Goal: Task Accomplishment & Management: Manage account settings

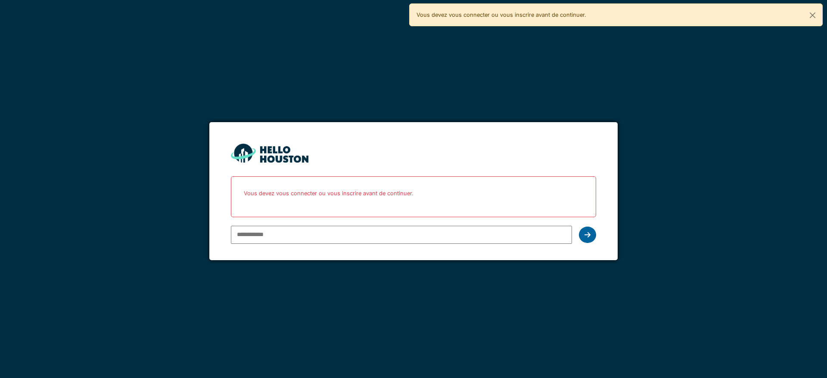
type input "**********"
click at [587, 239] on div at bounding box center [587, 235] width 17 height 16
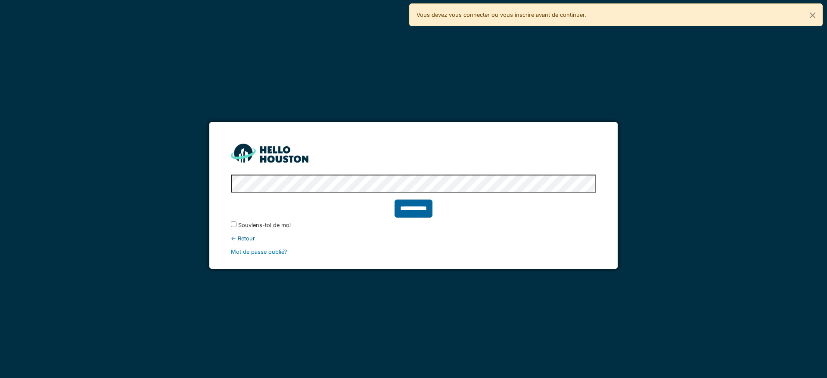
click at [410, 211] on input "**********" at bounding box center [413, 209] width 38 height 18
type input "******"
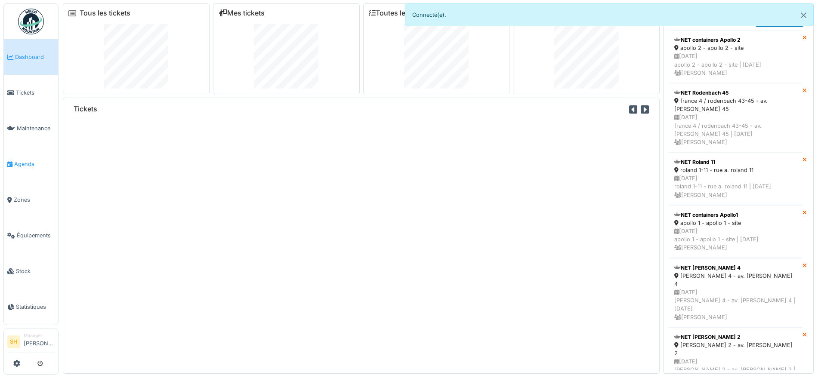
click at [32, 161] on span "Agenda" at bounding box center [34, 164] width 40 height 8
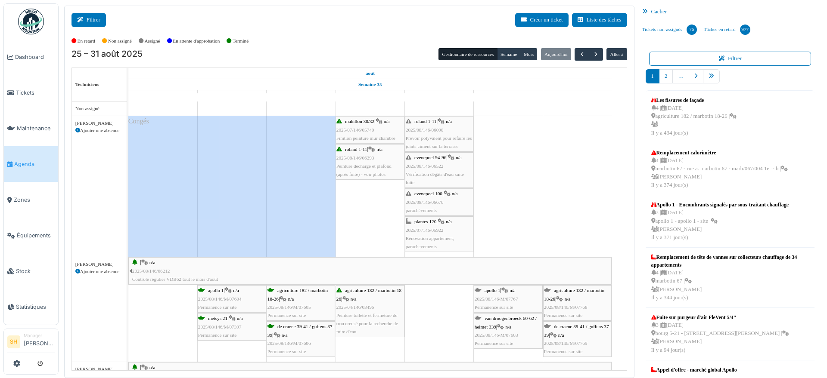
click at [91, 22] on button "Filtrer" at bounding box center [88, 20] width 34 height 14
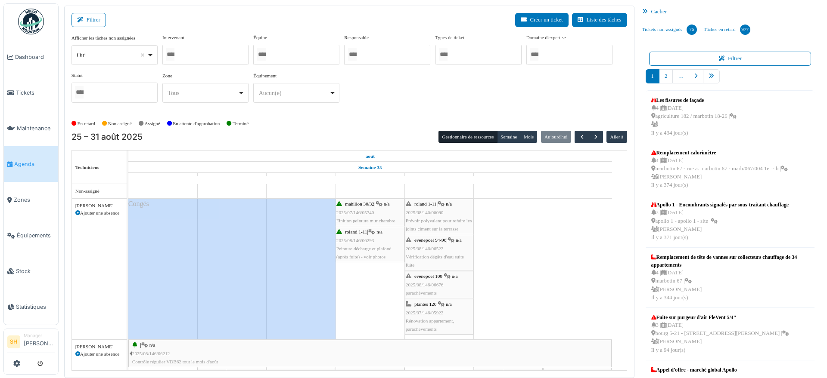
click at [289, 55] on div at bounding box center [296, 55] width 86 height 20
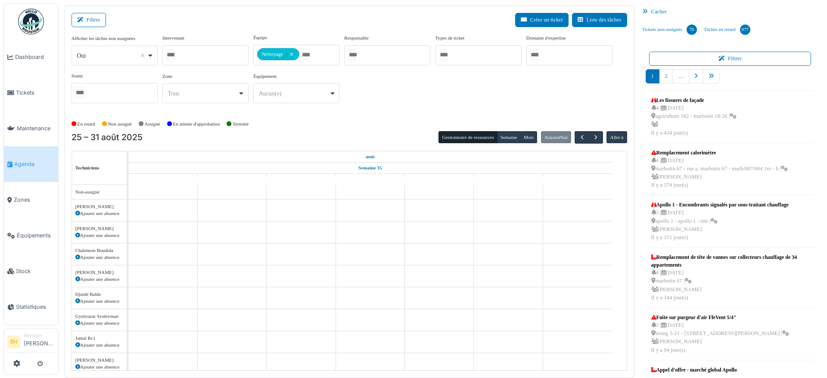
click at [381, 107] on div "Afficher les tâches non assignées *** Oui Remove item Oui Non Intervenant Abdel…" at bounding box center [348, 72] width 555 height 76
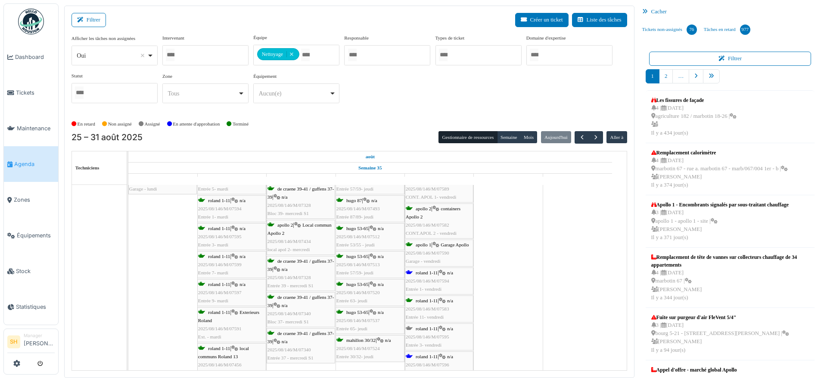
click at [426, 273] on span "roland 1-11" at bounding box center [426, 272] width 22 height 5
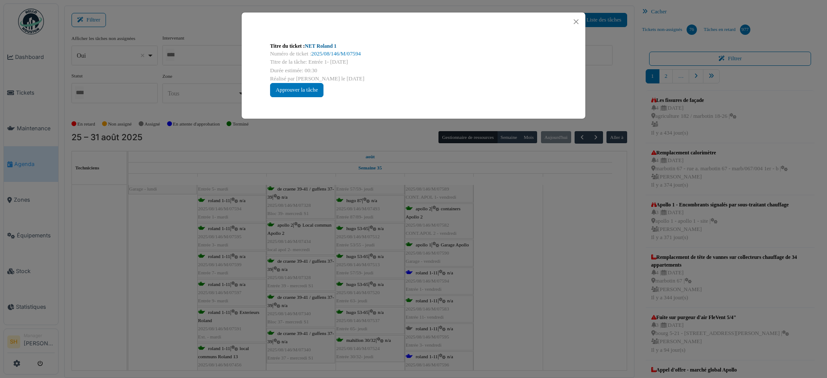
click at [322, 46] on link "NET Roland 1" at bounding box center [321, 46] width 32 height 6
click at [508, 269] on div "Titre du ticket : NET Roland 1 Numéro de ticket : 2025/08/146/M/07594 Titre de …" at bounding box center [413, 189] width 827 height 378
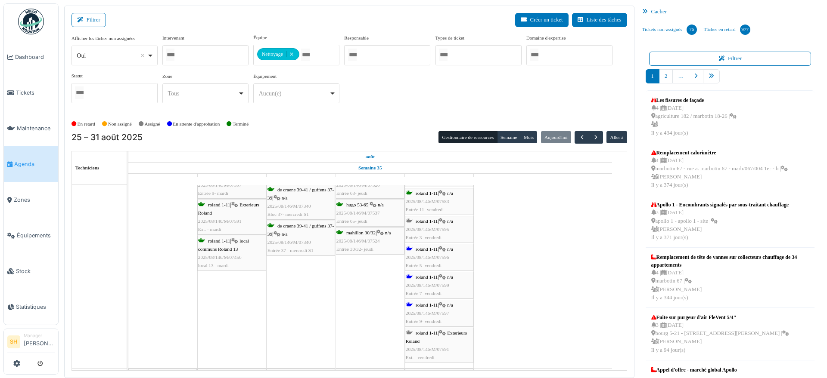
click at [422, 247] on span "roland 1-11" at bounding box center [426, 249] width 22 height 5
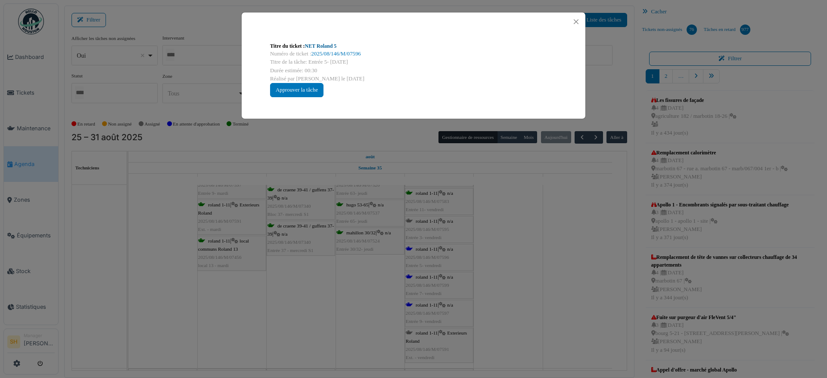
click at [323, 44] on link "NET Roland 5" at bounding box center [321, 46] width 32 height 6
drag, startPoint x: 506, startPoint y: 265, endPoint x: 500, endPoint y: 268, distance: 6.2
click at [506, 266] on div "Titre du ticket : NET Roland 5 Numéro de ticket : 2025/08/146/M/07596 Titre de …" at bounding box center [413, 189] width 827 height 378
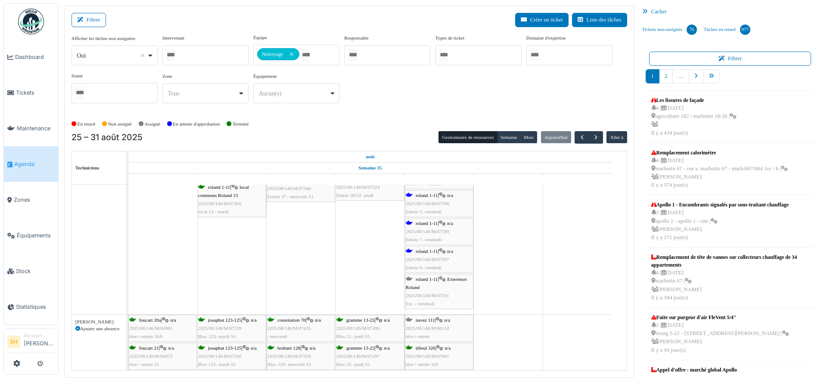
click at [428, 249] on span "roland 1-11" at bounding box center [426, 251] width 22 height 5
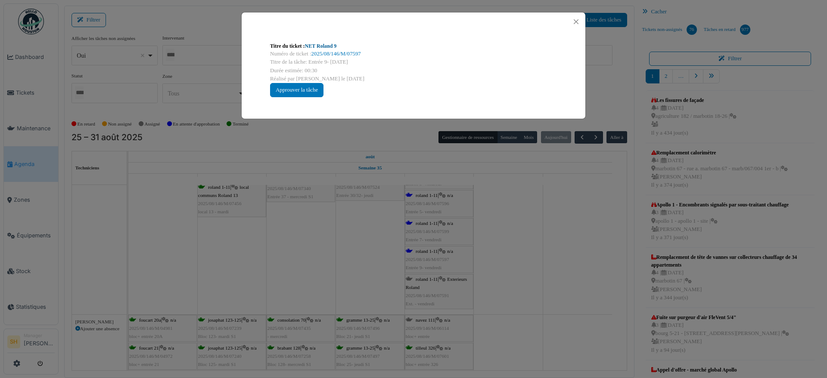
click at [327, 46] on link "NET Roland 9" at bounding box center [321, 46] width 32 height 6
drag, startPoint x: 501, startPoint y: 211, endPoint x: 464, endPoint y: 245, distance: 50.0
click at [498, 212] on div "Titre du ticket : NET Roland 9 Numéro de ticket : 2025/08/146/M/07597 Titre de …" at bounding box center [413, 189] width 827 height 378
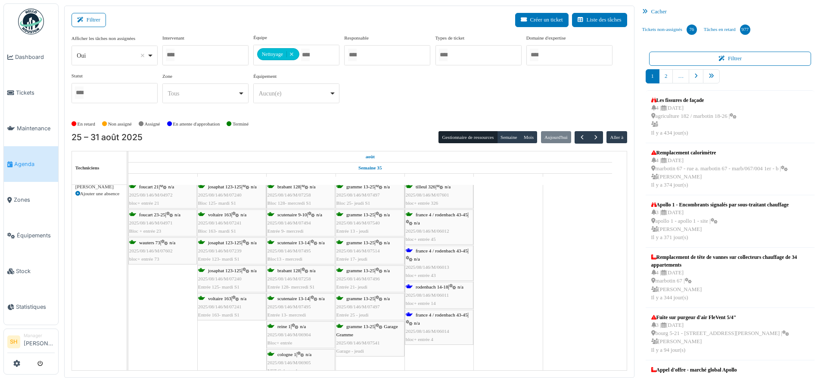
scroll to position [2045, 0]
click at [429, 251] on span "france 4 / rodenbach 43-45" at bounding box center [441, 250] width 52 height 5
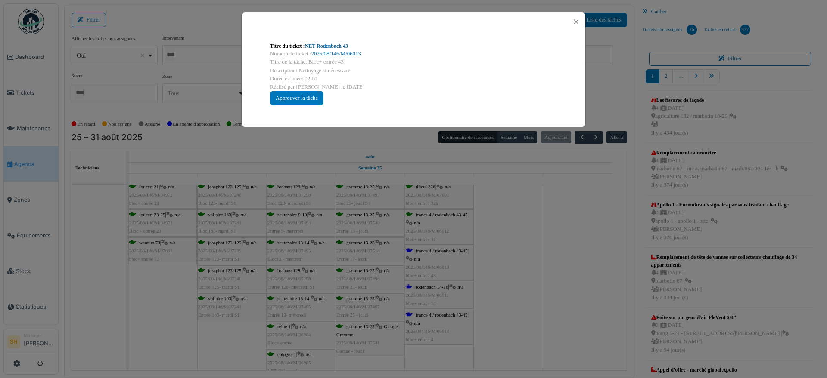
click at [314, 48] on link "NET Rodenbach 43" at bounding box center [326, 46] width 43 height 6
click at [483, 237] on div "Titre du ticket : NET Rodenbach 43 Numéro de ticket : 2025/08/146/M/06013 Titre…" at bounding box center [413, 189] width 827 height 378
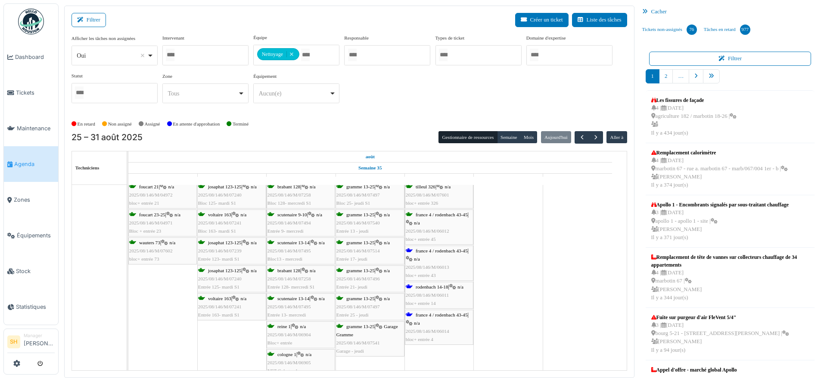
scroll to position [2099, 0]
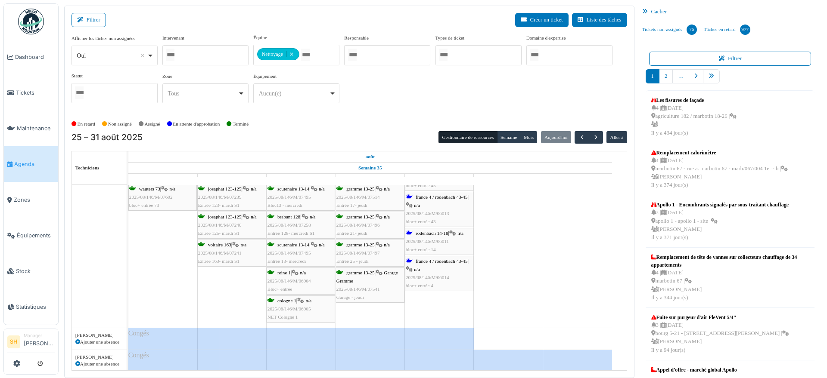
click at [437, 234] on span "rodenbach 14-18" at bounding box center [431, 233] width 33 height 5
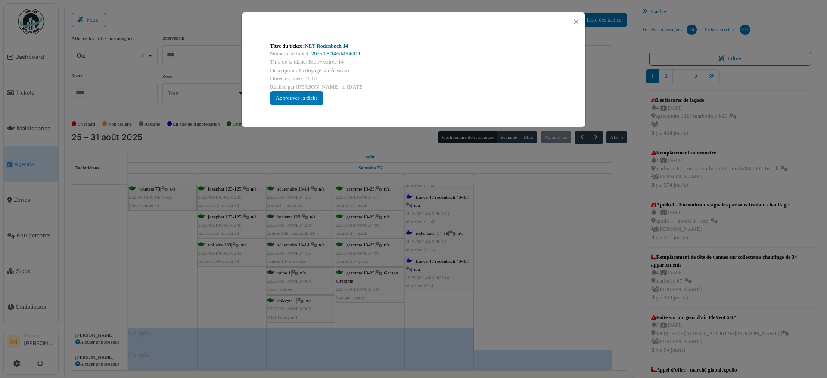
click at [330, 45] on link "NET Rodenbach 14" at bounding box center [326, 46] width 43 height 6
drag, startPoint x: 545, startPoint y: 272, endPoint x: 463, endPoint y: 276, distance: 82.8
click at [545, 272] on div "Titre du ticket : NET Rodenbach 14 Numéro de ticket : 2025/08/146/M/06011 Titre…" at bounding box center [413, 189] width 827 height 378
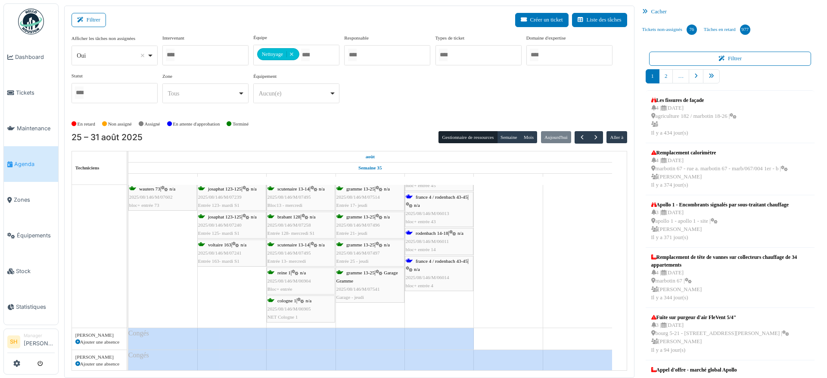
click at [430, 262] on span "france 4 / rodenbach 43-45" at bounding box center [441, 261] width 52 height 5
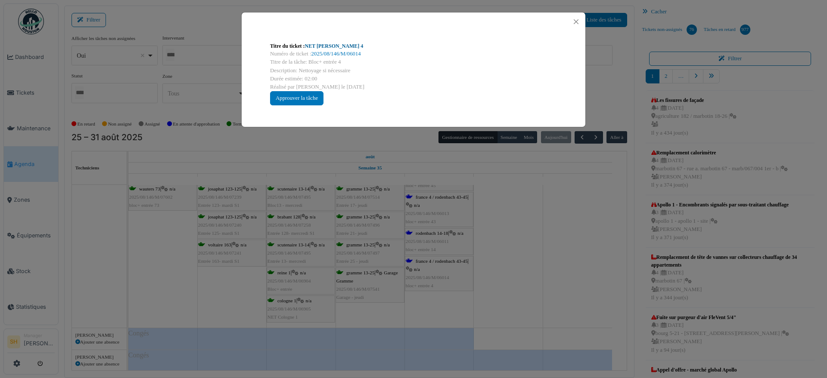
click at [326, 44] on link "NET Anatole France 4" at bounding box center [334, 46] width 59 height 6
drag, startPoint x: 527, startPoint y: 279, endPoint x: 508, endPoint y: 271, distance: 20.9
click at [526, 278] on div "Titre du ticket : NET Anatole France 4 Numéro de ticket : 2025/08/146/M/06014 T…" at bounding box center [413, 189] width 827 height 378
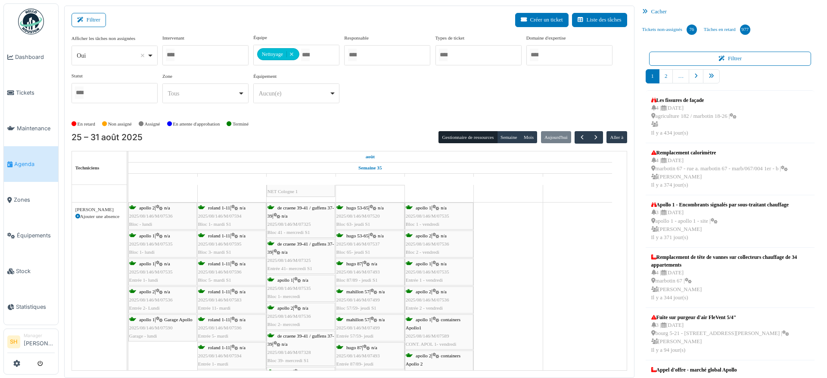
scroll to position [2583, 0]
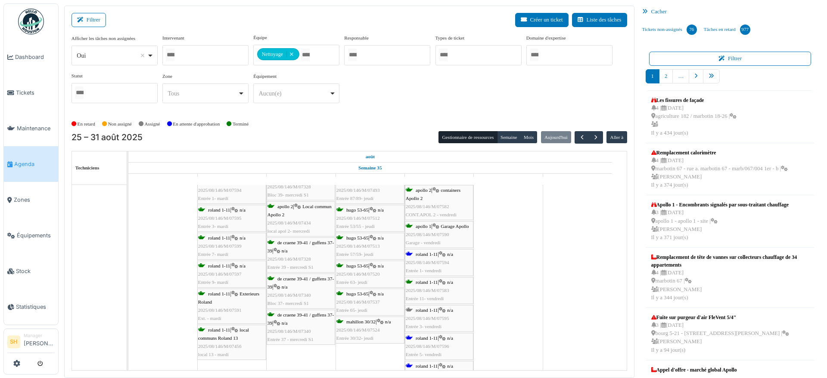
click at [421, 252] on span "roland 1-11" at bounding box center [426, 254] width 22 height 5
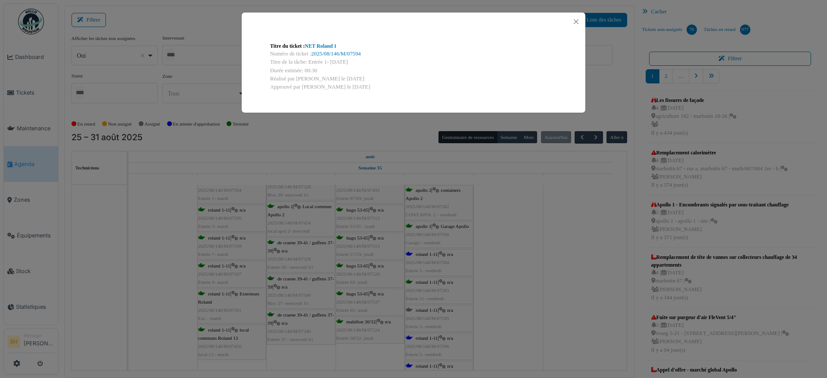
drag, startPoint x: 532, startPoint y: 242, endPoint x: 425, endPoint y: 136, distance: 150.7
click at [530, 240] on div "Titre du ticket : NET Roland 1 Numéro de ticket : 2025/08/146/M/07594 Titre de …" at bounding box center [413, 189] width 827 height 378
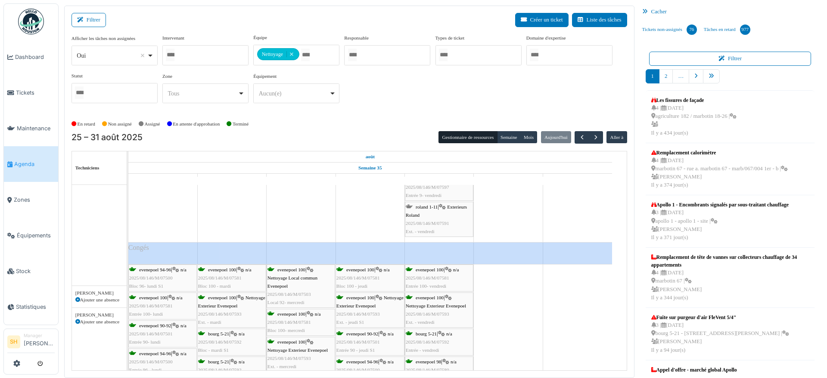
scroll to position [2906, 0]
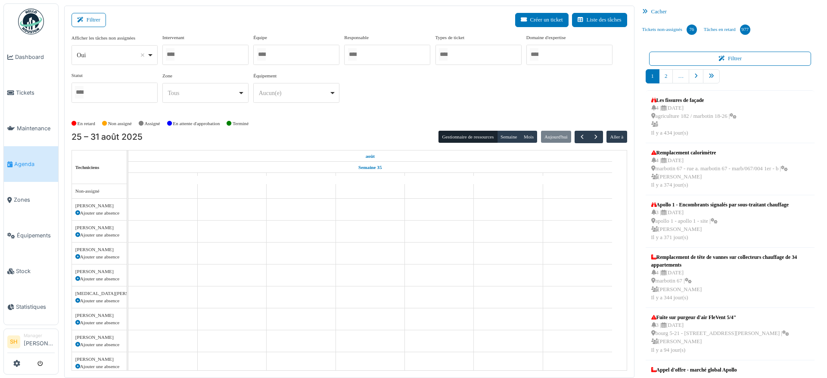
click at [355, 122] on div "En retard Non assigné Assigné En attente d'approbation Terminé" at bounding box center [348, 124] width 555 height 14
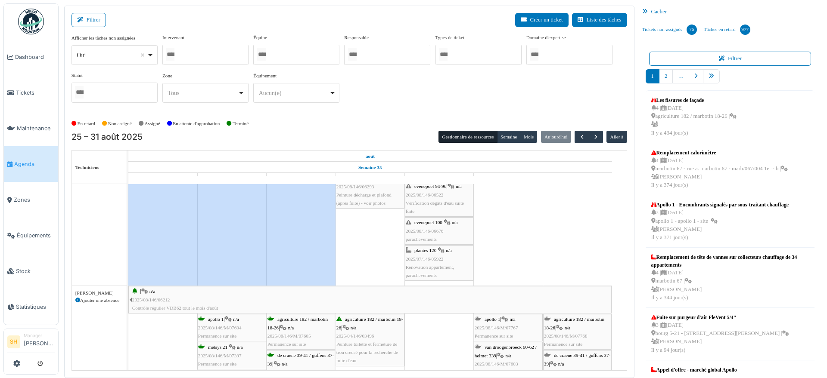
scroll to position [18, 0]
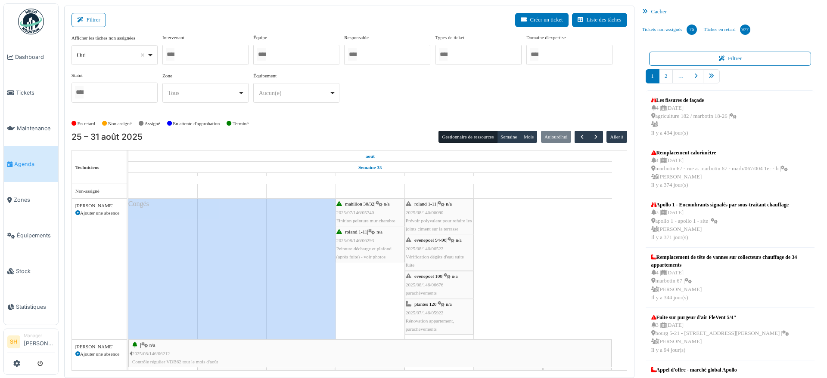
click at [261, 51] on input "Tous" at bounding box center [261, 54] width 9 height 12
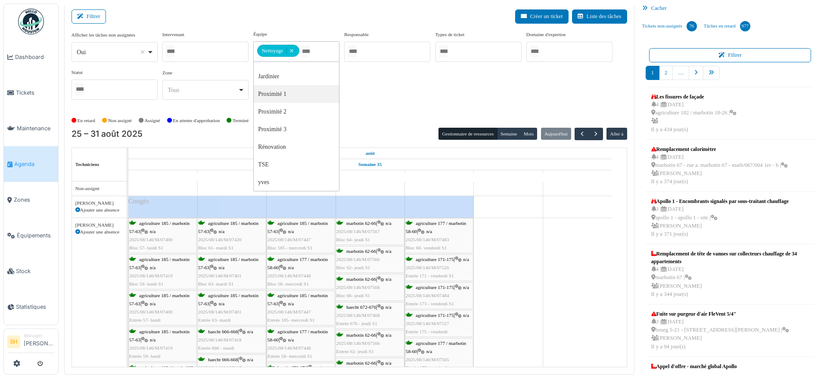
scroll to position [0, 0]
click at [382, 99] on div "Afficher les tâches non assignées *** Oui Remove item Oui Non Intervenant Abdel…" at bounding box center [348, 69] width 555 height 76
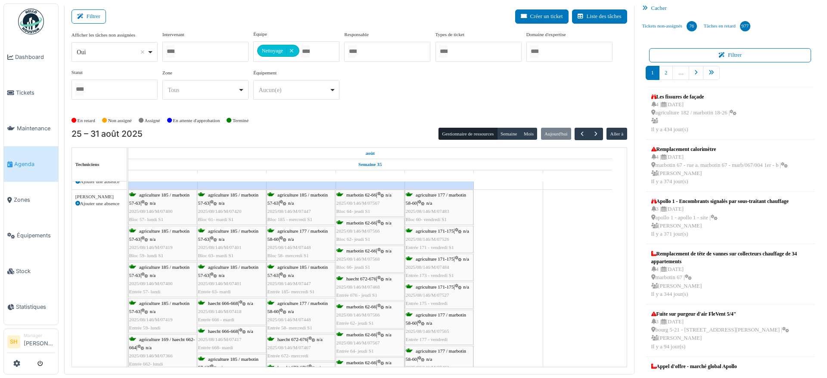
scroll to position [53, 0]
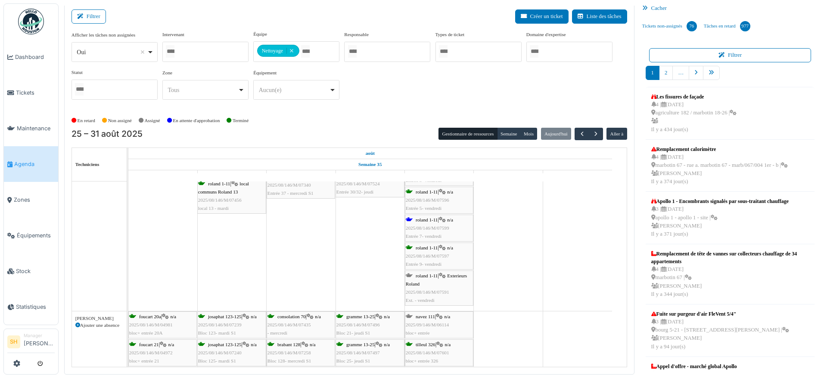
click at [437, 223] on div "roland 1-11 | n/a 2025/08/146/M/07599 Entrée 7- vendredi" at bounding box center [439, 228] width 67 height 25
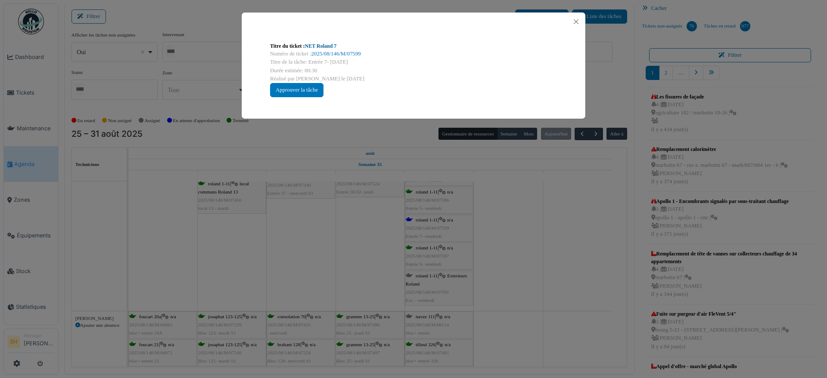
click at [319, 46] on link "NET Roland 7" at bounding box center [321, 46] width 32 height 6
click at [496, 261] on div "Titre du ticket : NET Roland 7 Numéro de ticket : 2025/08/146/M/07599 Titre de …" at bounding box center [413, 189] width 827 height 378
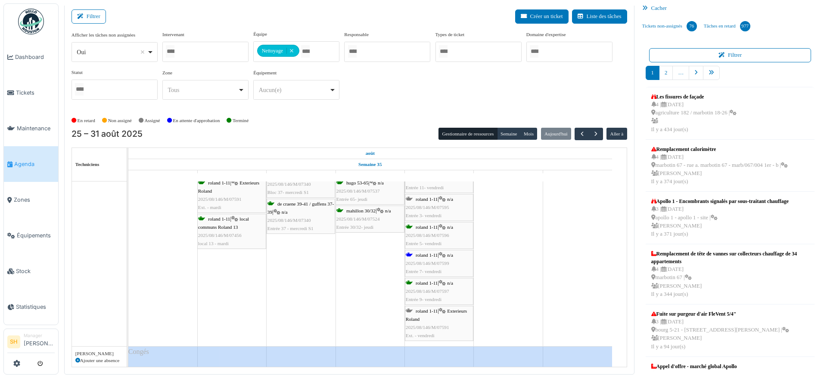
click at [434, 257] on span "roland 1-11" at bounding box center [426, 255] width 22 height 5
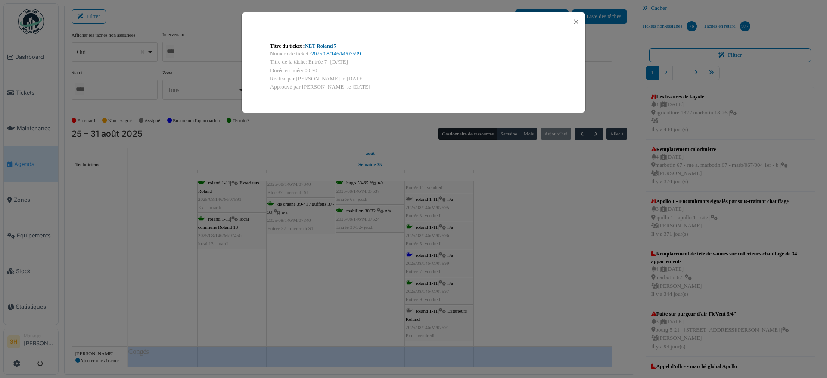
click at [320, 45] on link "NET Roland 7" at bounding box center [321, 46] width 32 height 6
click at [522, 214] on div "Titre du ticket : NET Roland 7 Numéro de ticket : 2025/08/146/M/07599 Titre de …" at bounding box center [413, 189] width 827 height 378
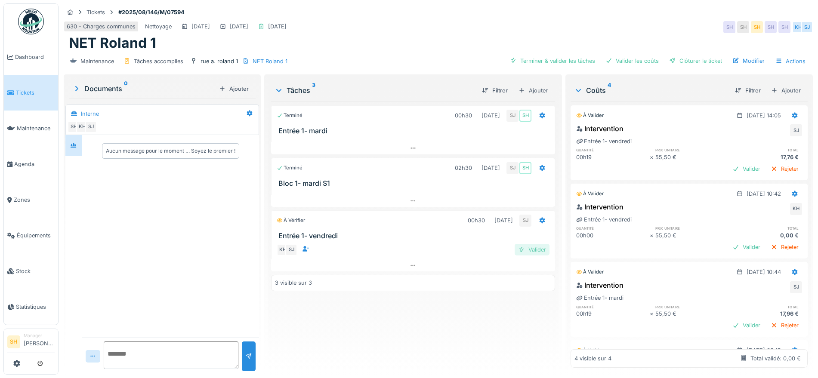
click at [531, 252] on div "Valider" at bounding box center [532, 250] width 35 height 12
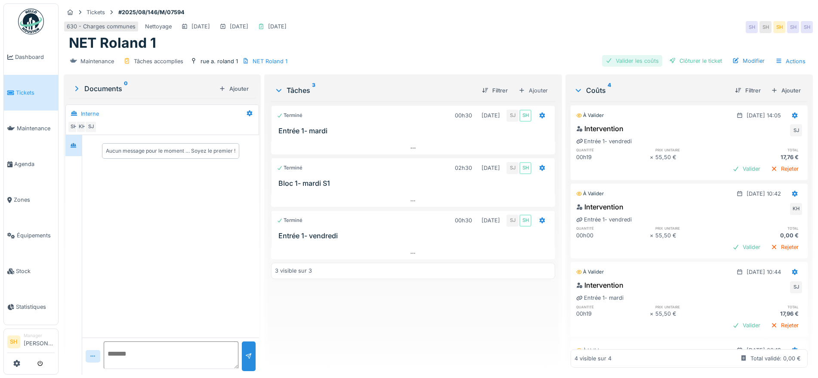
click at [635, 62] on div "Valider les coûts" at bounding box center [632, 61] width 60 height 12
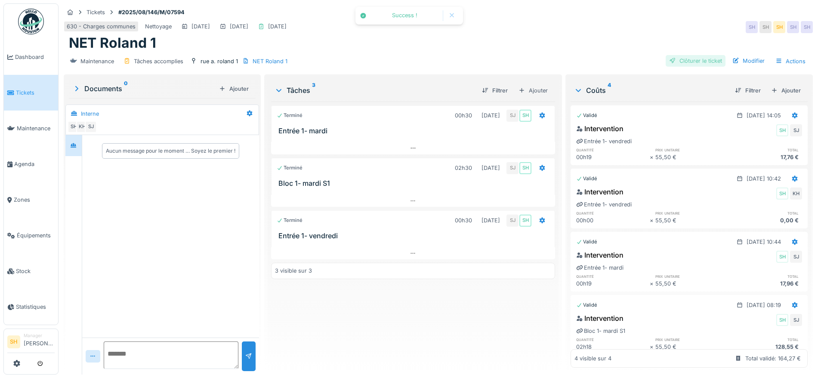
click at [685, 61] on div "Clôturer le ticket" at bounding box center [696, 61] width 60 height 12
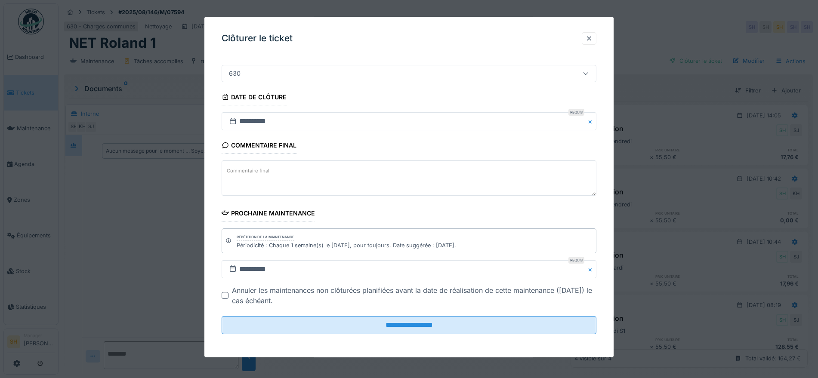
scroll to position [74, 0]
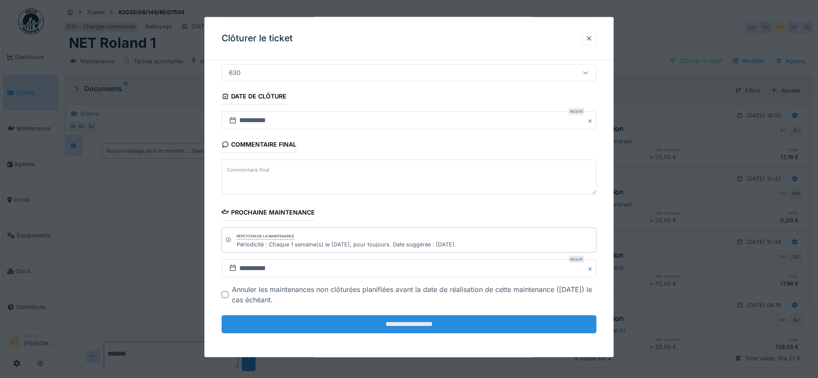
click at [394, 321] on input "**********" at bounding box center [409, 325] width 375 height 18
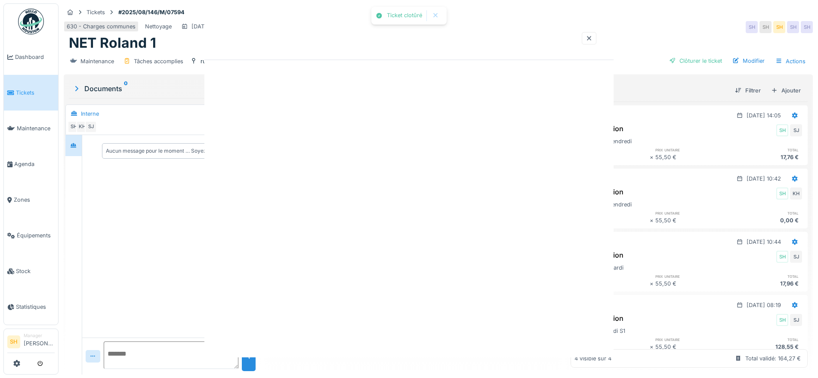
scroll to position [0, 0]
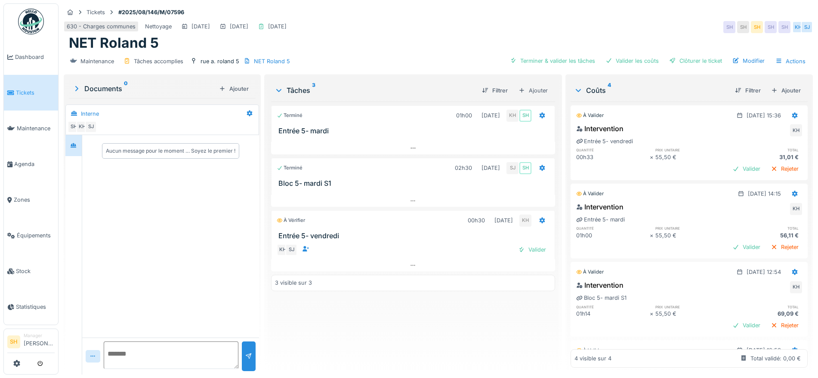
drag, startPoint x: 524, startPoint y: 58, endPoint x: 594, endPoint y: 60, distance: 69.8
click at [528, 58] on div "Terminer & valider les tâches" at bounding box center [553, 61] width 92 height 12
click at [619, 61] on div "Valider les coûts" at bounding box center [632, 61] width 60 height 12
click at [678, 61] on div "Clôturer le ticket" at bounding box center [696, 61] width 60 height 12
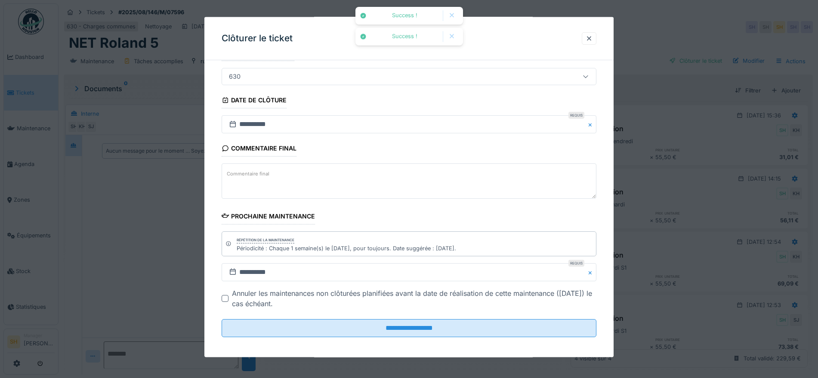
scroll to position [74, 0]
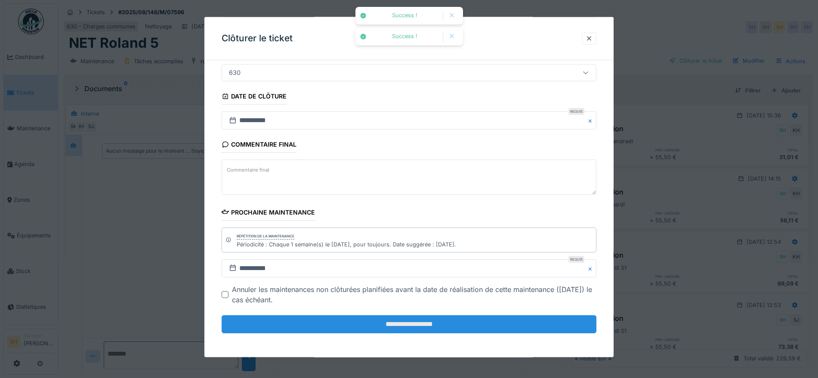
click at [396, 320] on input "**********" at bounding box center [409, 325] width 375 height 18
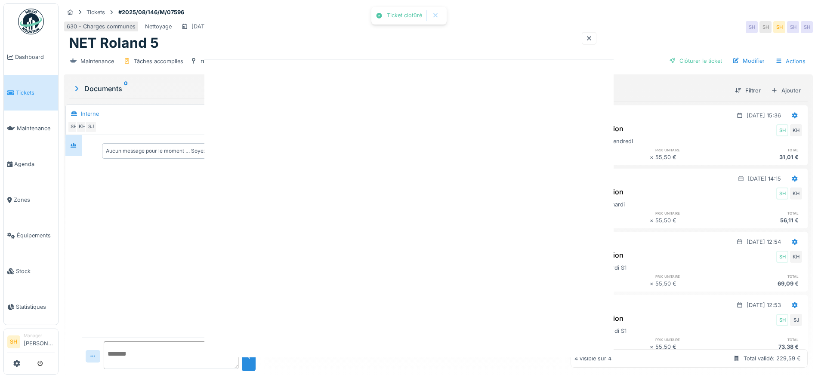
scroll to position [0, 0]
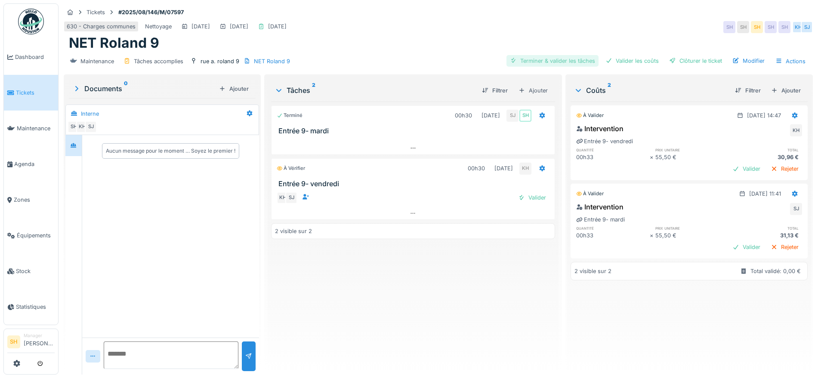
click at [532, 59] on div "Terminer & valider les tâches" at bounding box center [553, 61] width 92 height 12
click at [626, 62] on div "Valider les coûts" at bounding box center [632, 61] width 60 height 12
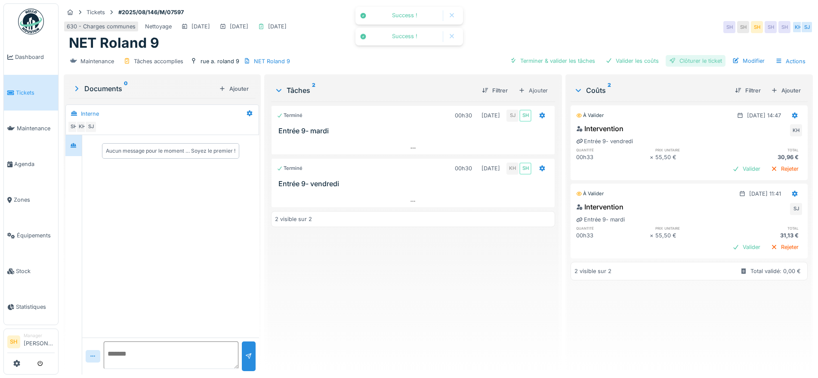
click at [682, 64] on div "Clôturer le ticket" at bounding box center [696, 61] width 60 height 12
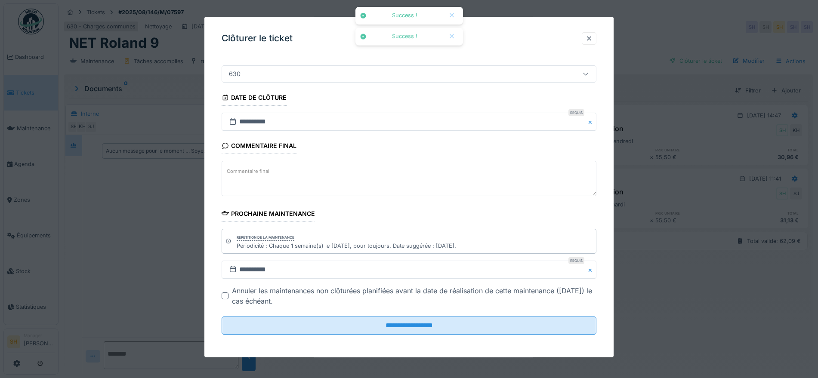
scroll to position [74, 0]
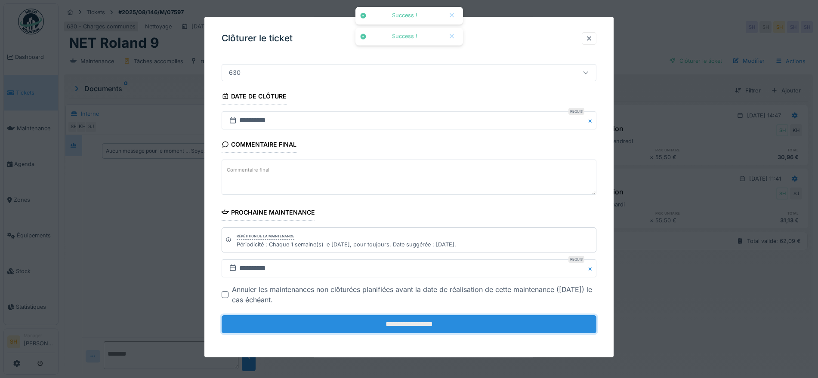
click at [439, 321] on input "**********" at bounding box center [409, 325] width 375 height 18
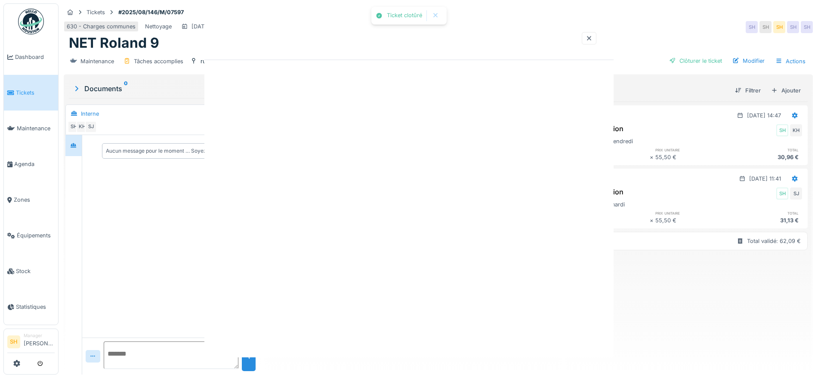
scroll to position [0, 0]
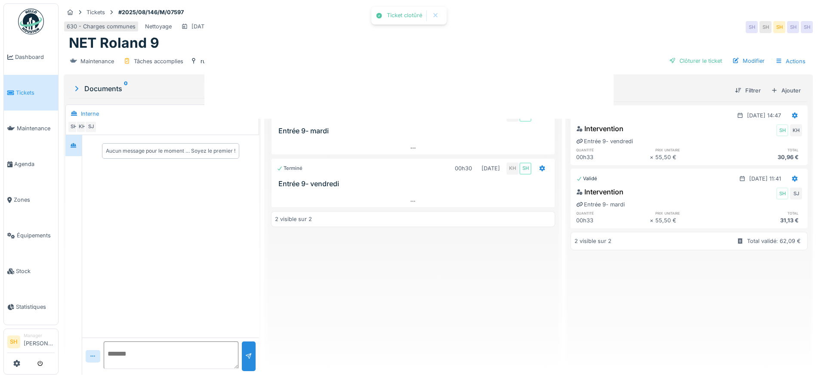
click at [422, 325] on div at bounding box center [409, 189] width 818 height 378
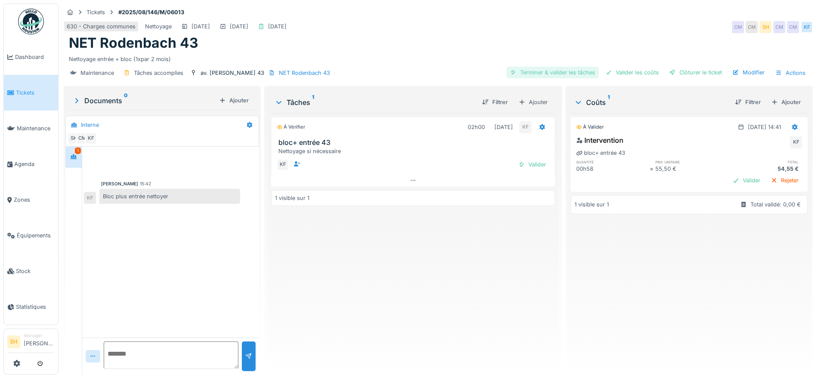
click at [552, 71] on div "Terminer & valider les tâches" at bounding box center [553, 73] width 92 height 12
drag, startPoint x: 613, startPoint y: 70, endPoint x: 617, endPoint y: 72, distance: 4.6
click at [615, 71] on div "Valider les coûts" at bounding box center [632, 73] width 60 height 12
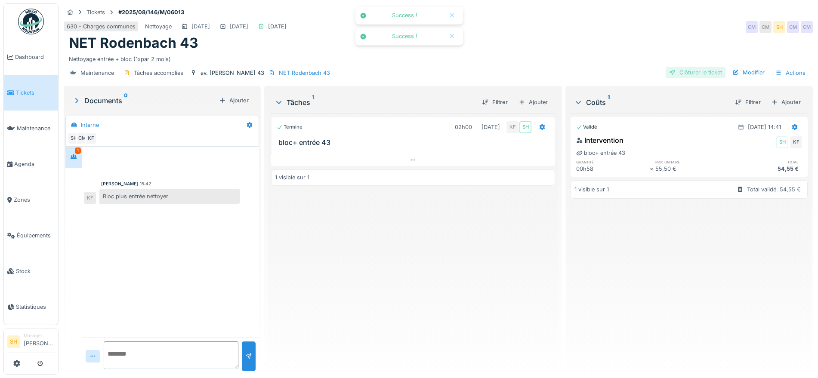
click at [680, 73] on div "Clôturer le ticket" at bounding box center [696, 73] width 60 height 12
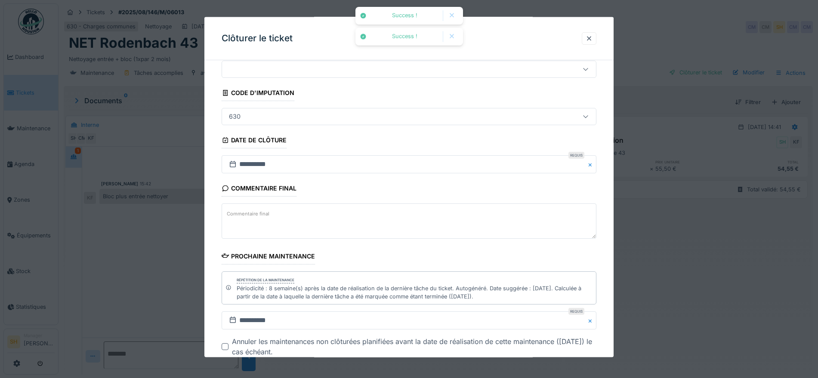
scroll to position [54, 0]
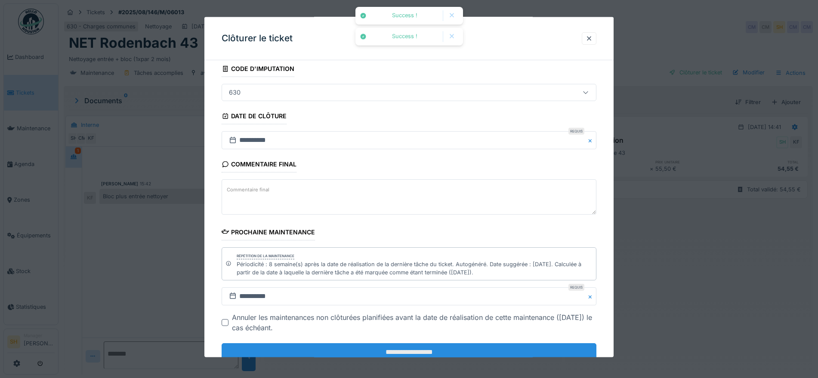
click at [372, 348] on input "**********" at bounding box center [409, 353] width 375 height 18
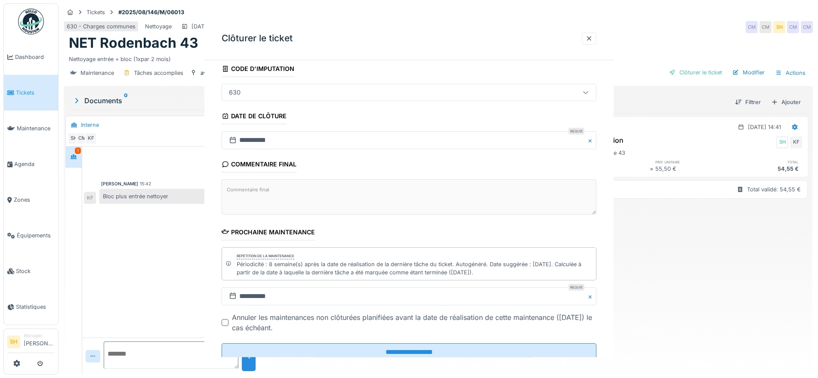
scroll to position [0, 0]
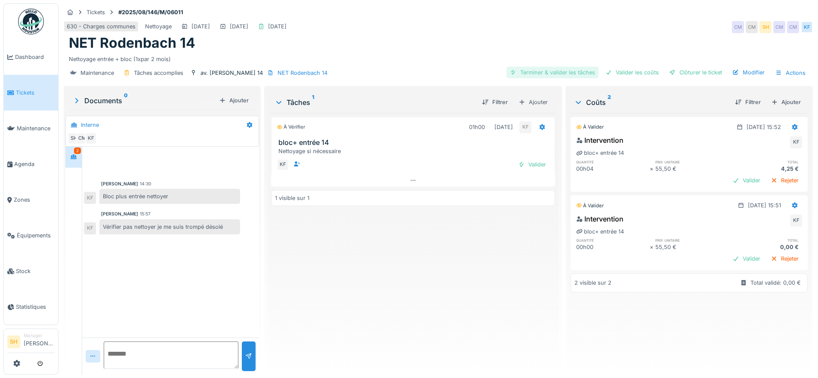
drag, startPoint x: 539, startPoint y: 72, endPoint x: 553, endPoint y: 74, distance: 14.9
click at [538, 73] on div "Terminer & valider les tâches" at bounding box center [553, 73] width 92 height 12
click at [619, 72] on div "Valider les coûts" at bounding box center [632, 73] width 60 height 12
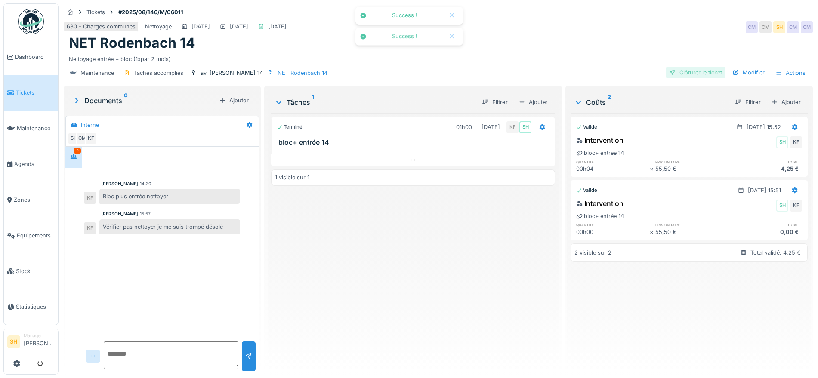
click at [670, 74] on div "Clôturer le ticket" at bounding box center [696, 73] width 60 height 12
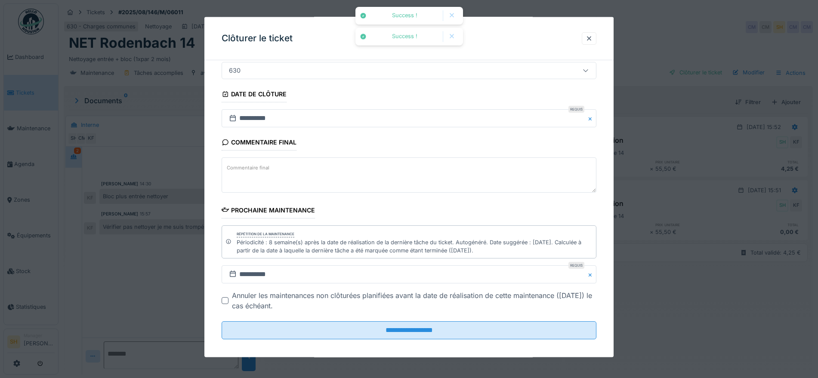
scroll to position [82, 0]
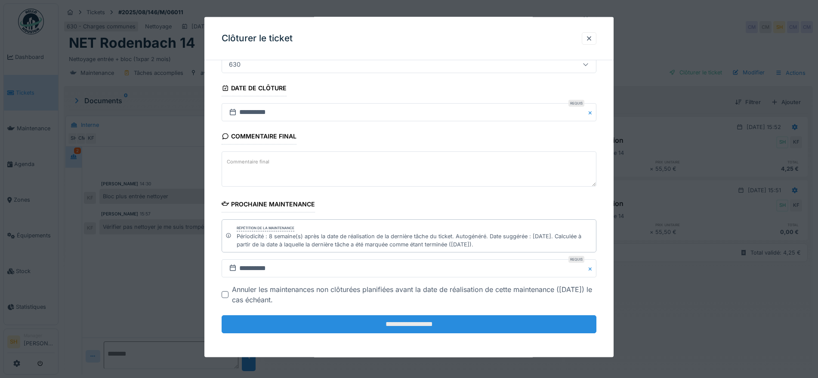
click at [424, 325] on input "**********" at bounding box center [409, 325] width 375 height 18
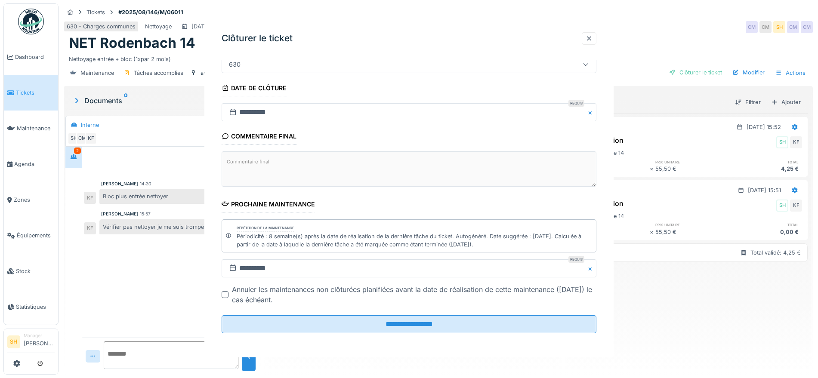
scroll to position [0, 0]
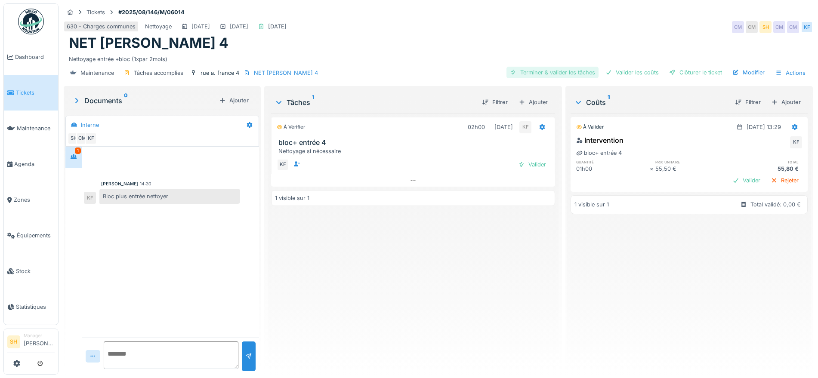
click at [551, 71] on div "Terminer & valider les tâches" at bounding box center [553, 73] width 92 height 12
drag, startPoint x: 620, startPoint y: 71, endPoint x: 631, endPoint y: 73, distance: 11.3
click at [621, 71] on div "Valider les coûts" at bounding box center [632, 73] width 60 height 12
click at [677, 73] on div "Clôturer le ticket" at bounding box center [696, 73] width 60 height 12
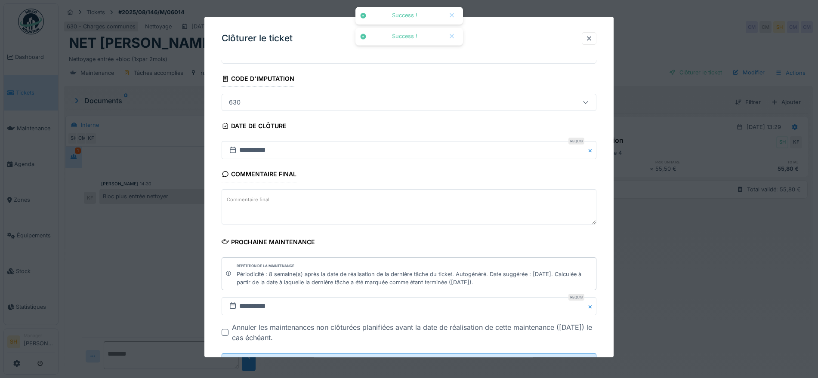
scroll to position [82, 0]
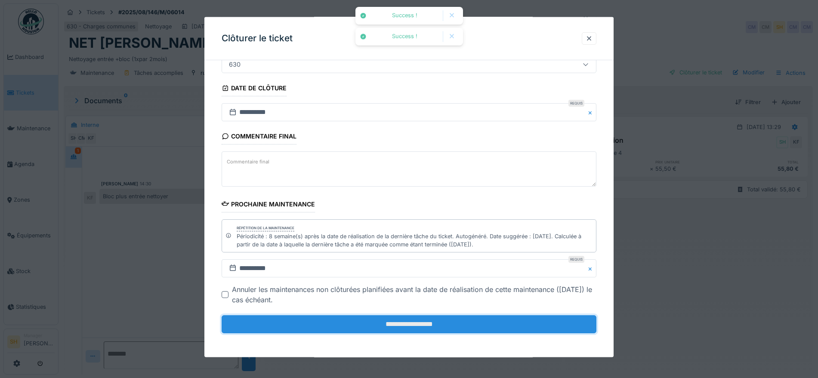
click at [437, 320] on input "**********" at bounding box center [409, 325] width 375 height 18
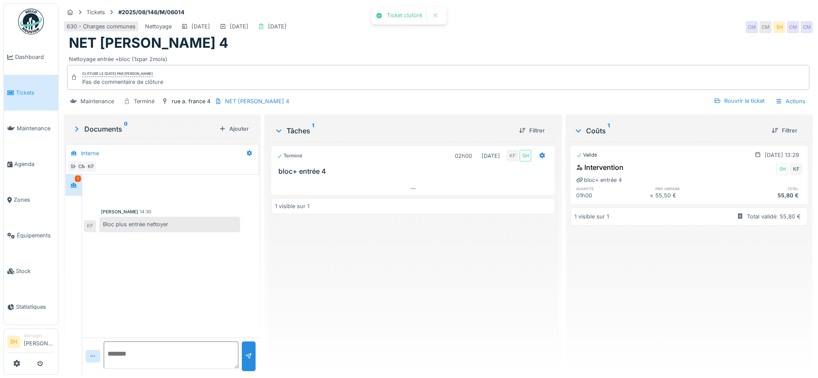
scroll to position [8, 0]
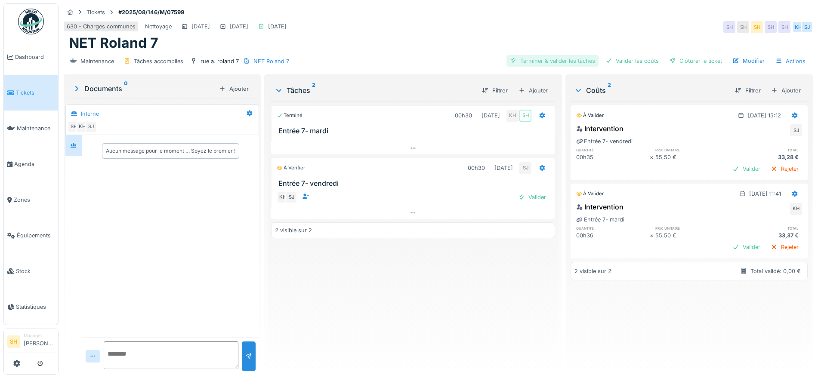
click at [518, 59] on div "Terminer & valider les tâches" at bounding box center [553, 61] width 92 height 12
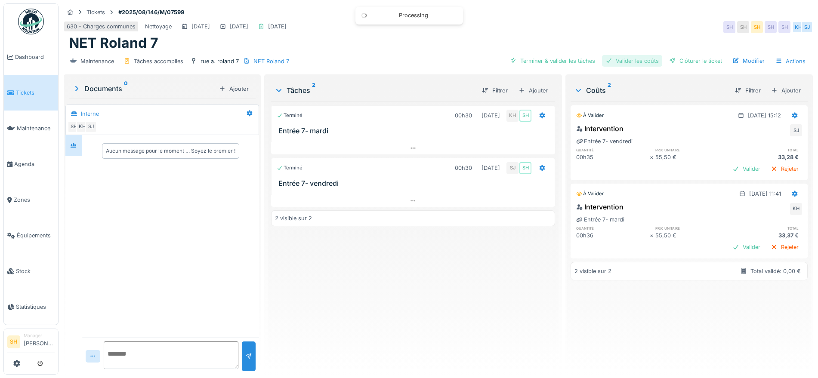
click at [631, 62] on div "Valider les coûts" at bounding box center [632, 61] width 60 height 12
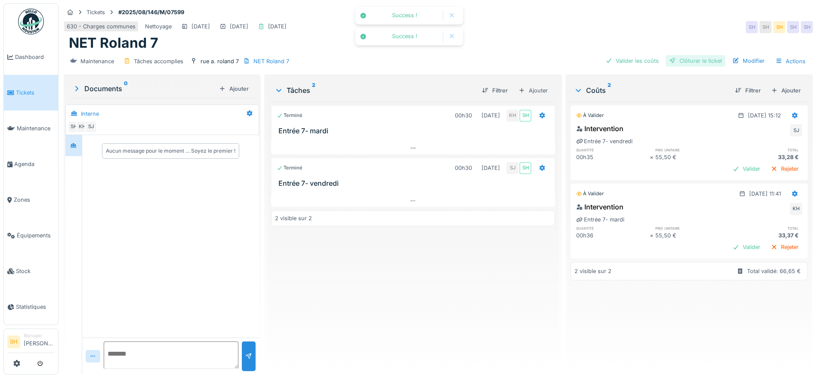
click at [684, 62] on div "Clôturer le ticket" at bounding box center [696, 61] width 60 height 12
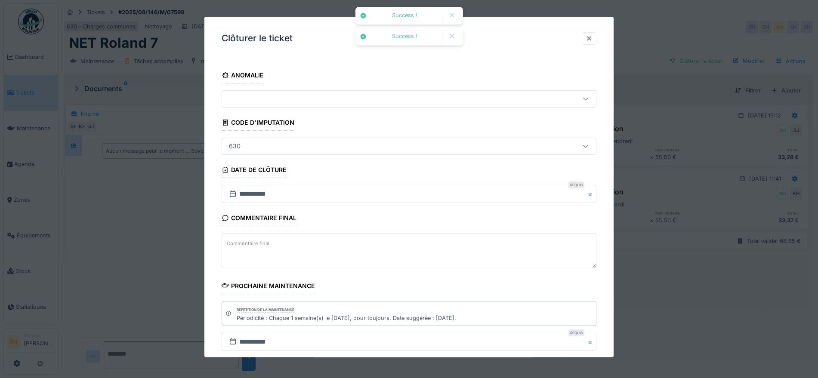
scroll to position [74, 0]
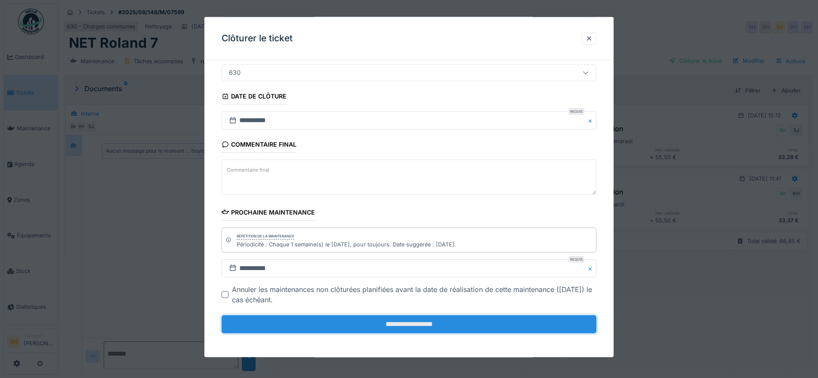
click at [435, 322] on input "**********" at bounding box center [409, 325] width 375 height 18
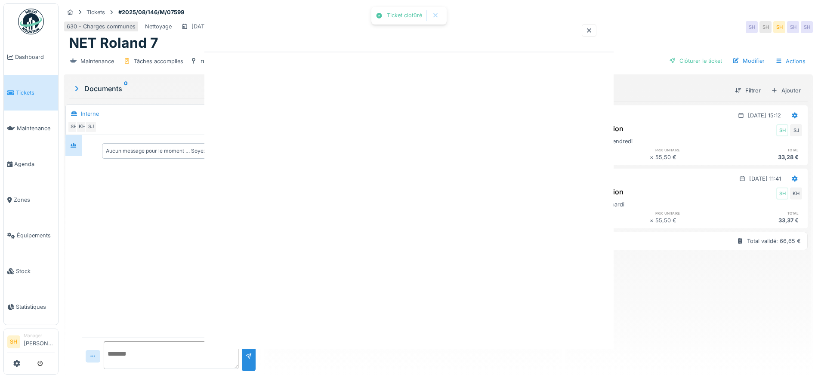
scroll to position [0, 0]
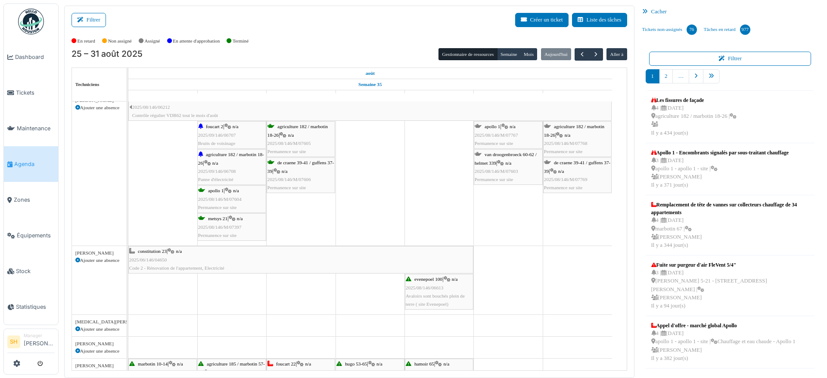
scroll to position [377, 0]
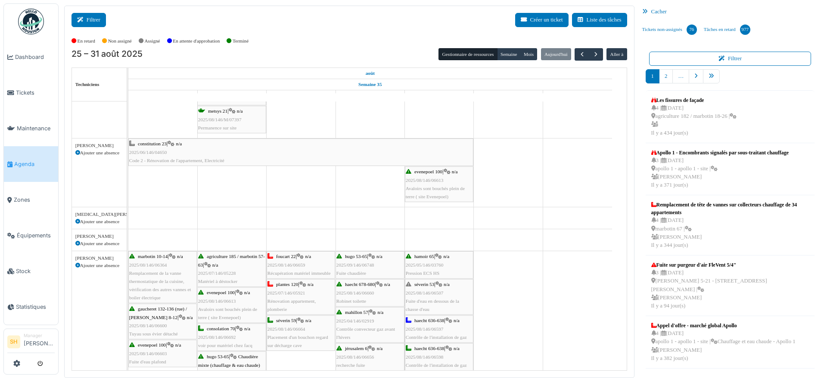
click at [83, 18] on icon at bounding box center [81, 20] width 9 height 6
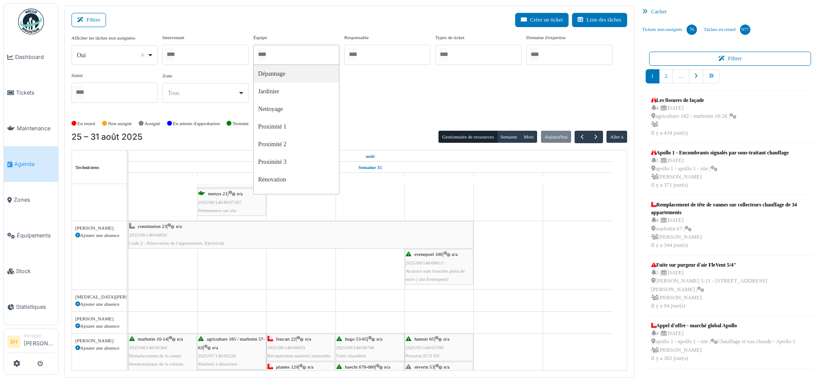
click at [266, 59] on input "Tous" at bounding box center [261, 54] width 9 height 12
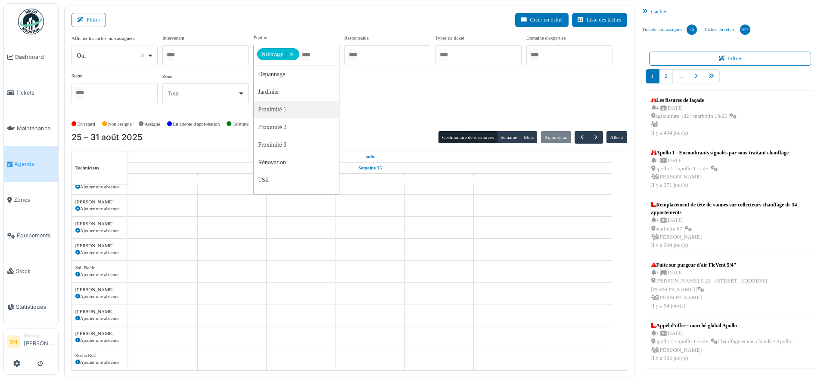
scroll to position [201, 0]
click at [403, 121] on div "En retard Non assigné Assigné En attente d'approbation Terminé" at bounding box center [348, 124] width 555 height 14
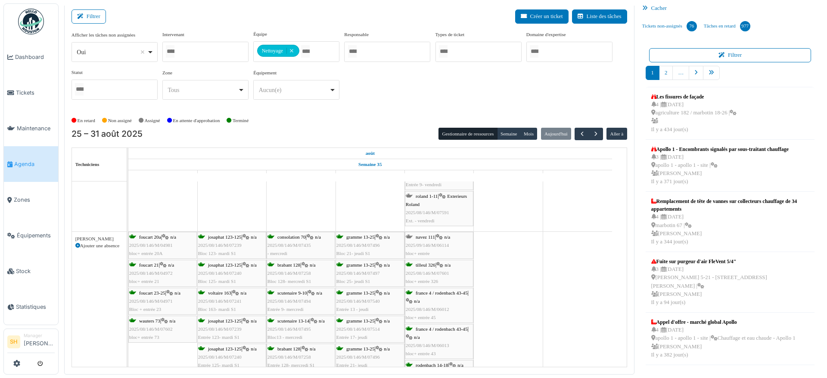
click at [428, 199] on div "roland 1-11 | Exterieurs Roland 2025/08/146/M/07591 Ext. - vendredi" at bounding box center [439, 208] width 67 height 33
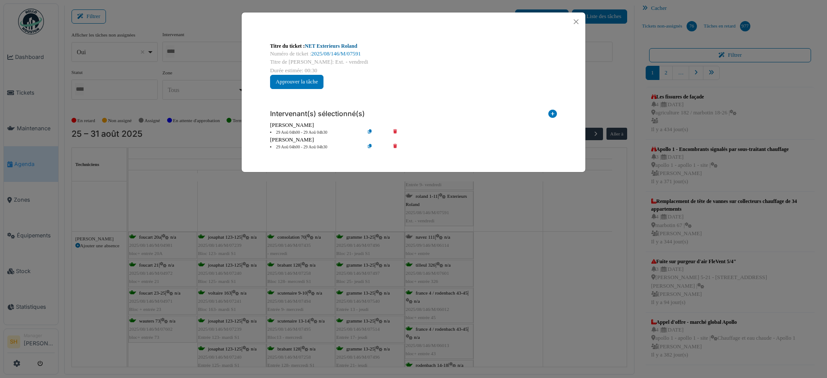
click at [325, 43] on link "NET Exterieurs Roland" at bounding box center [331, 46] width 53 height 6
click at [499, 260] on div "Titre du ticket : NET Exterieurs Roland Numéro de ticket : 2025/08/146/M/07591 …" at bounding box center [413, 189] width 827 height 378
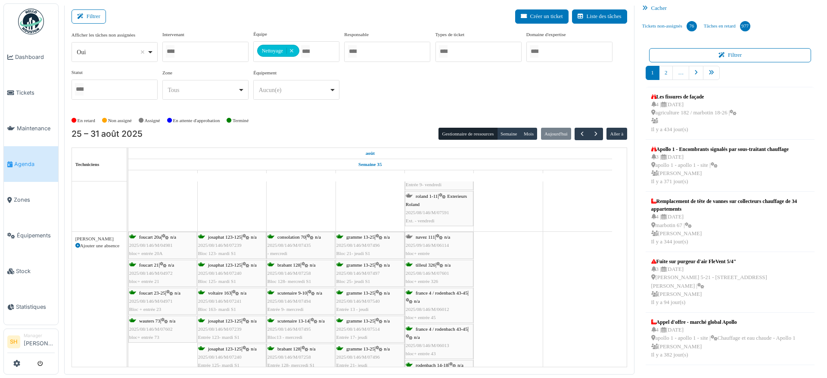
click at [430, 238] on span "navez 111" at bounding box center [424, 237] width 19 height 5
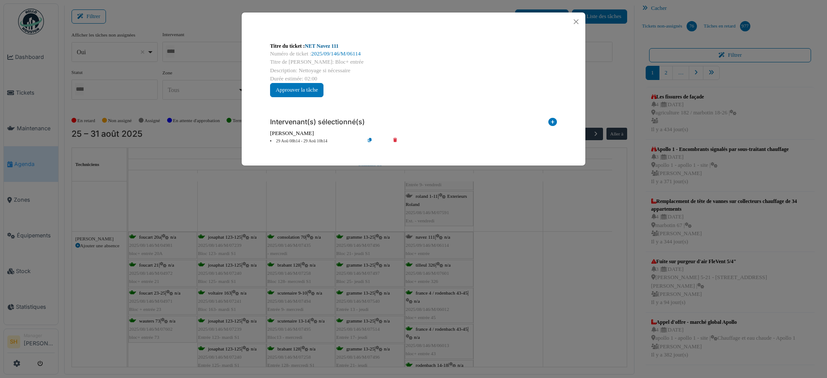
click at [313, 46] on link "NET Navez 111" at bounding box center [322, 46] width 34 height 6
click at [525, 270] on div "Titre du ticket : NET Navez 111 Numéro de ticket : 2025/09/146/M/06114 Titre de…" at bounding box center [413, 189] width 827 height 378
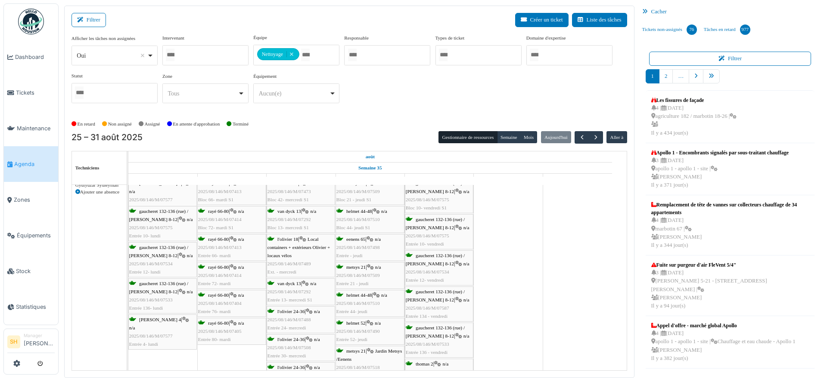
scroll to position [951, 0]
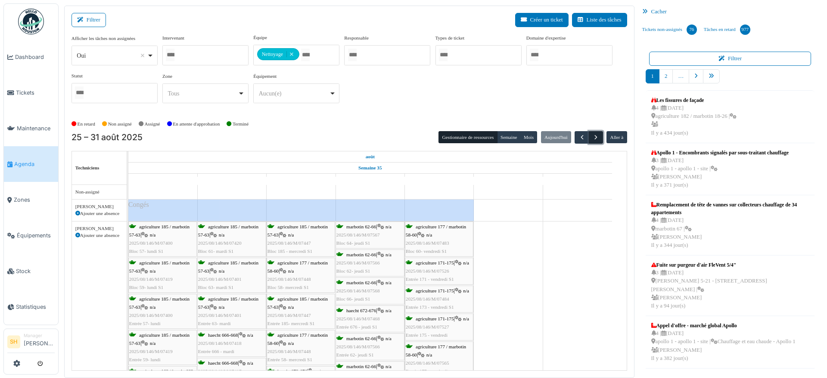
click at [592, 134] on span "button" at bounding box center [595, 137] width 7 height 7
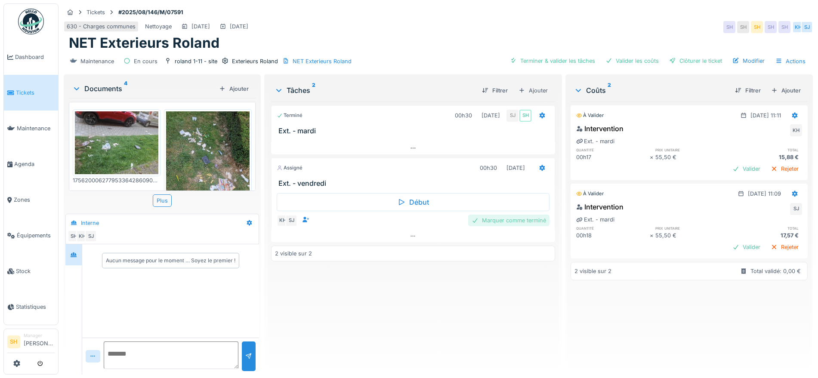
click at [514, 222] on div "Marquer comme terminé" at bounding box center [508, 221] width 81 height 12
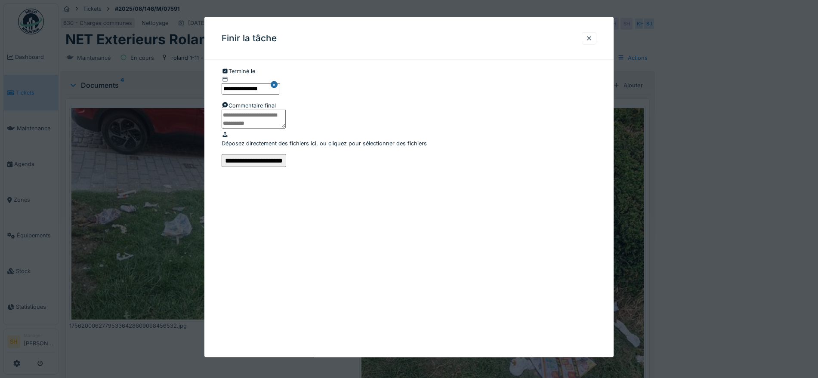
scroll to position [10, 0]
click at [286, 167] on input "**********" at bounding box center [254, 160] width 65 height 13
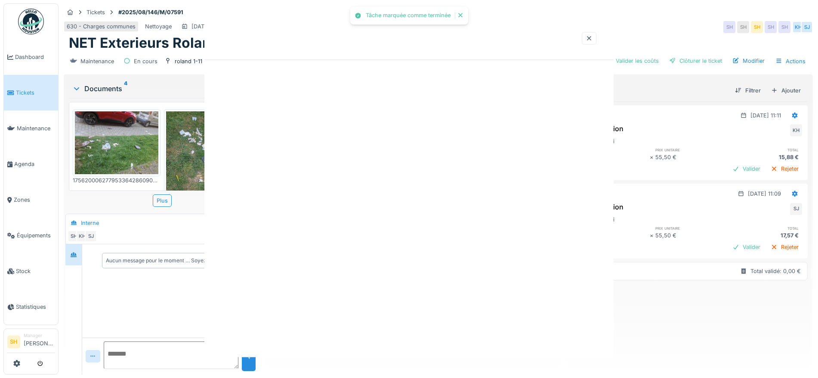
scroll to position [0, 0]
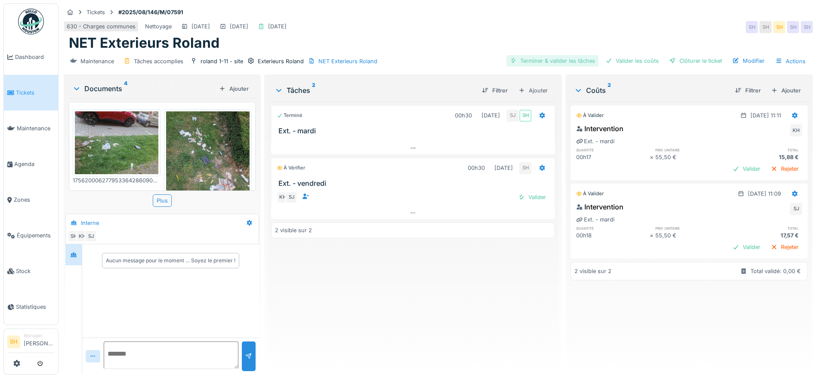
click at [541, 62] on div "Terminer & valider les tâches" at bounding box center [553, 61] width 92 height 12
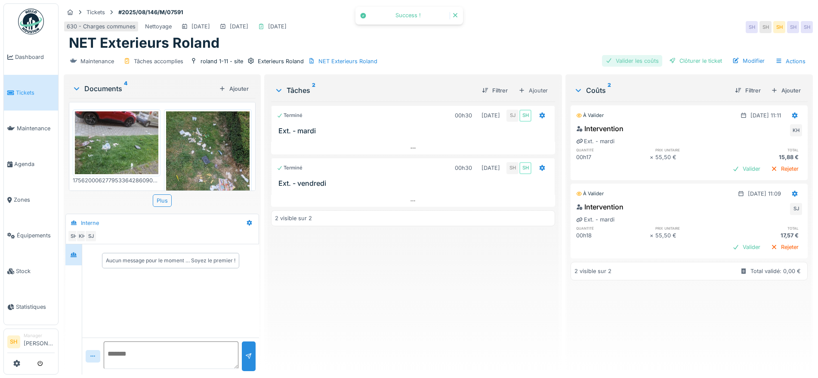
click at [636, 59] on div "Valider les coûts" at bounding box center [632, 61] width 60 height 12
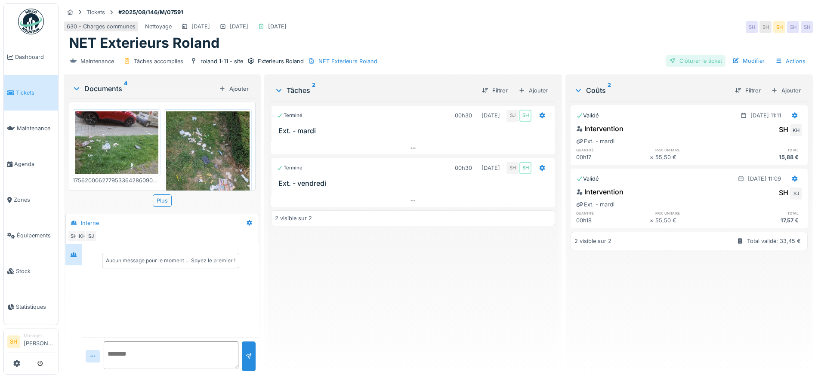
click at [685, 59] on div "Clôturer le ticket" at bounding box center [696, 61] width 60 height 12
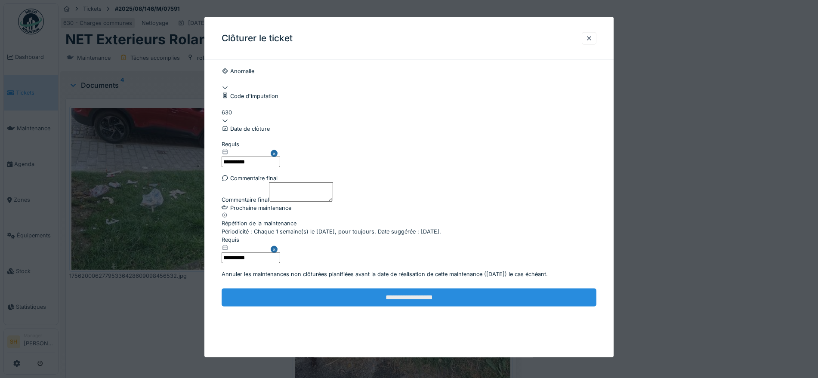
scroll to position [74, 0]
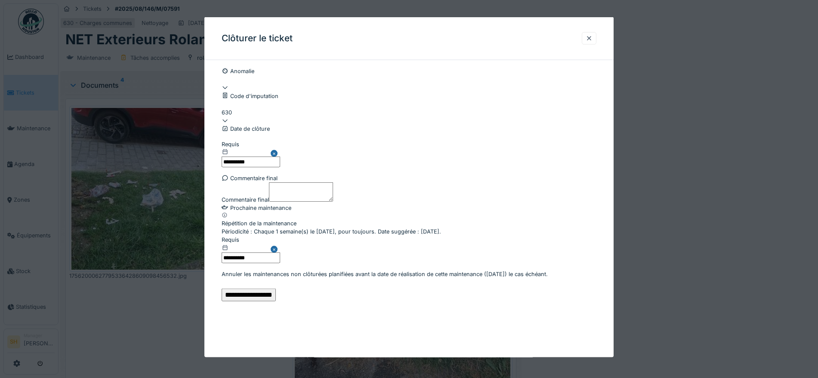
click at [276, 301] on input "**********" at bounding box center [249, 294] width 54 height 13
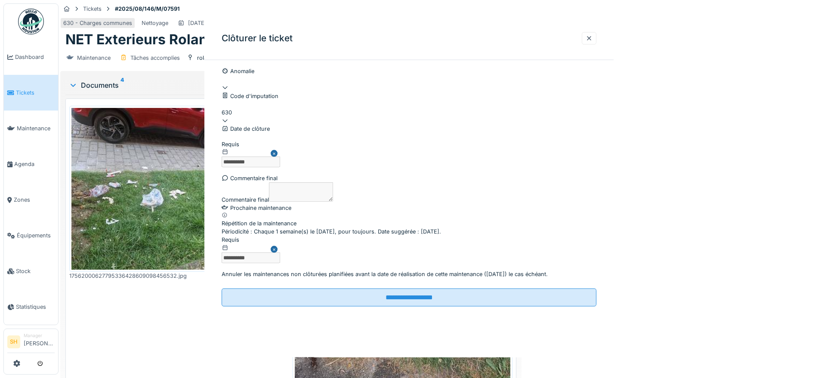
scroll to position [0, 0]
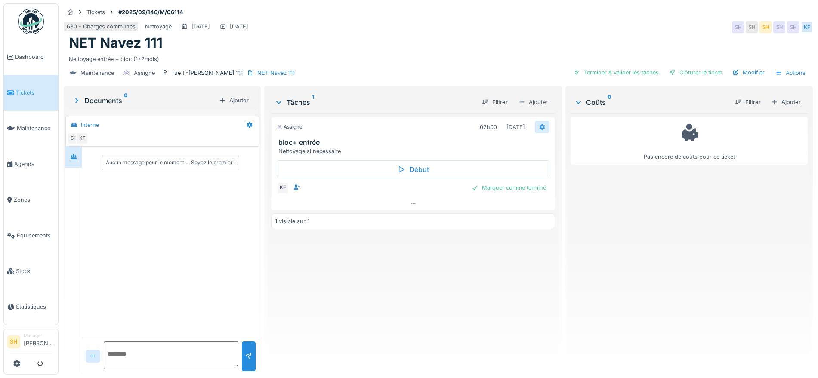
click at [540, 126] on icon at bounding box center [543, 127] width 6 height 6
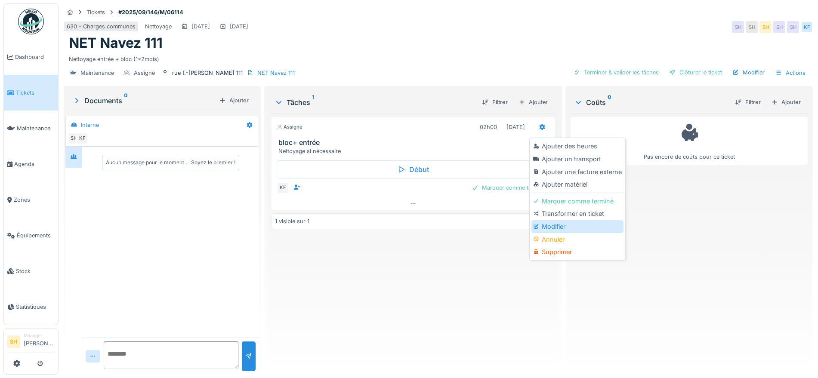
click at [557, 224] on div "Modifier" at bounding box center [578, 226] width 92 height 13
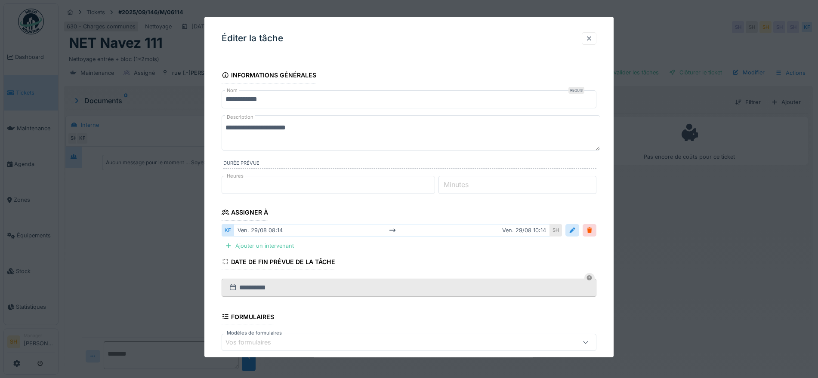
click at [592, 38] on div at bounding box center [589, 38] width 7 height 8
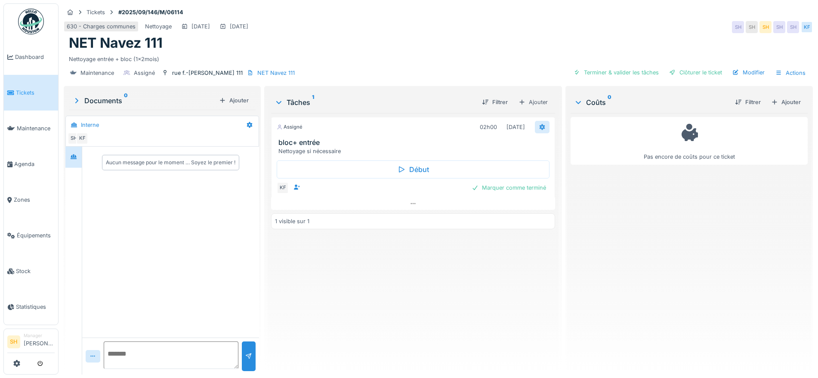
click at [539, 127] on icon at bounding box center [542, 127] width 7 height 6
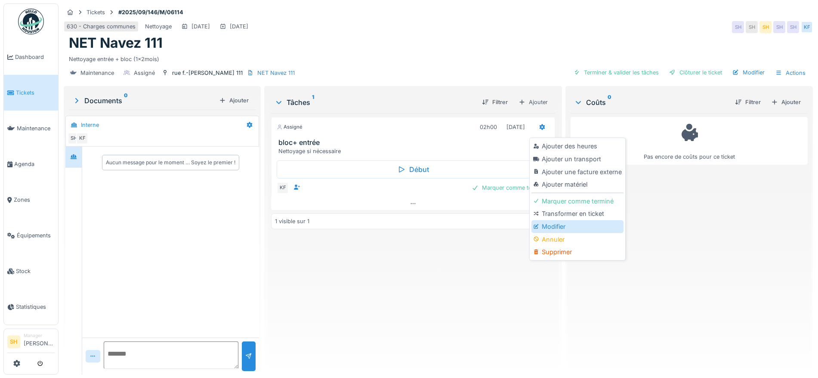
click at [551, 225] on div "Modifier" at bounding box center [578, 226] width 92 height 13
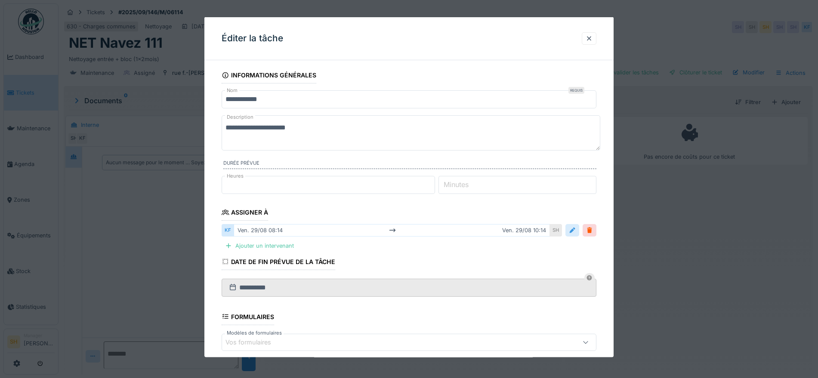
click at [575, 231] on div at bounding box center [572, 230] width 7 height 8
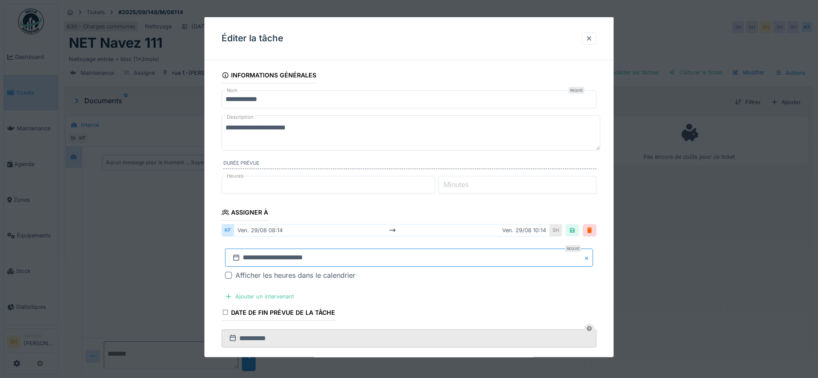
click at [322, 259] on input "**********" at bounding box center [409, 258] width 368 height 18
click at [454, 140] on span "Next Month" at bounding box center [454, 142] width 0 height 10
click at [368, 176] on div "1" at bounding box center [369, 179] width 12 height 12
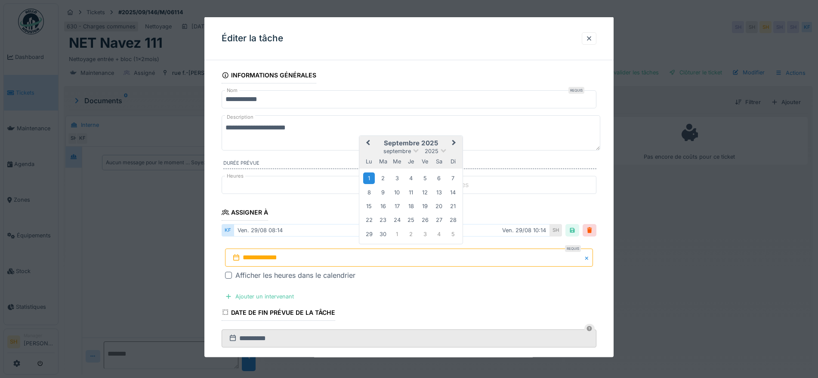
click at [371, 176] on div "1" at bounding box center [369, 179] width 12 height 12
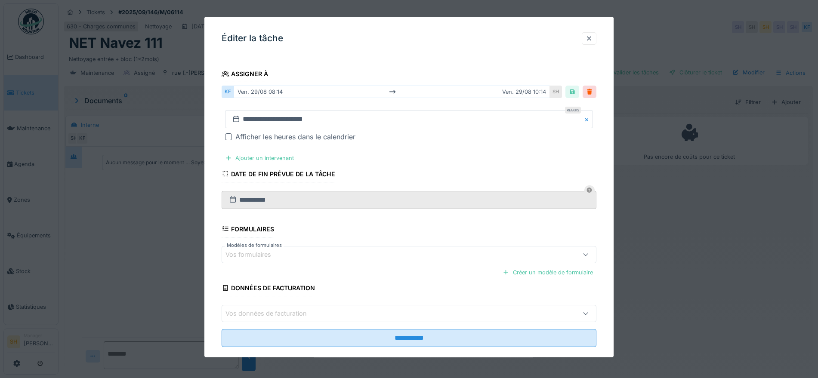
scroll to position [152, 0]
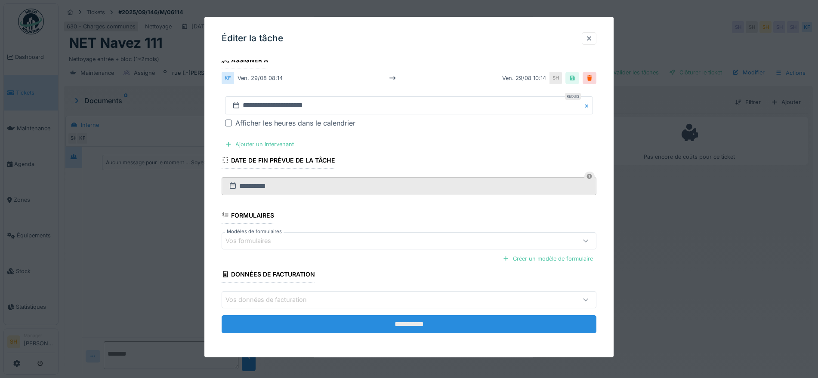
click at [381, 325] on input "**********" at bounding box center [409, 325] width 375 height 18
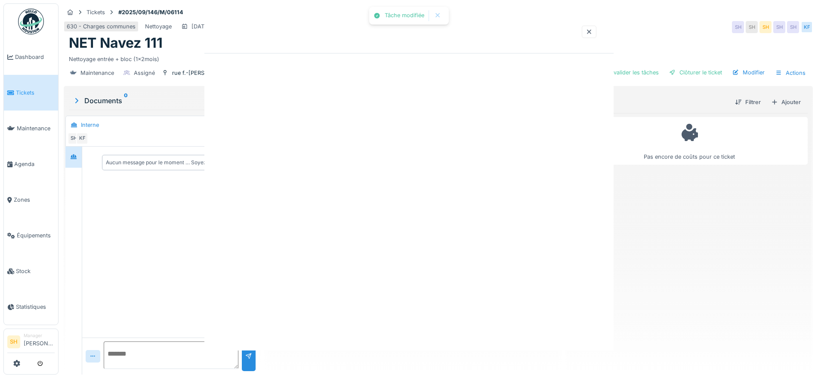
scroll to position [0, 0]
